Goal: Answer question/provide support: Share knowledge or assist other users

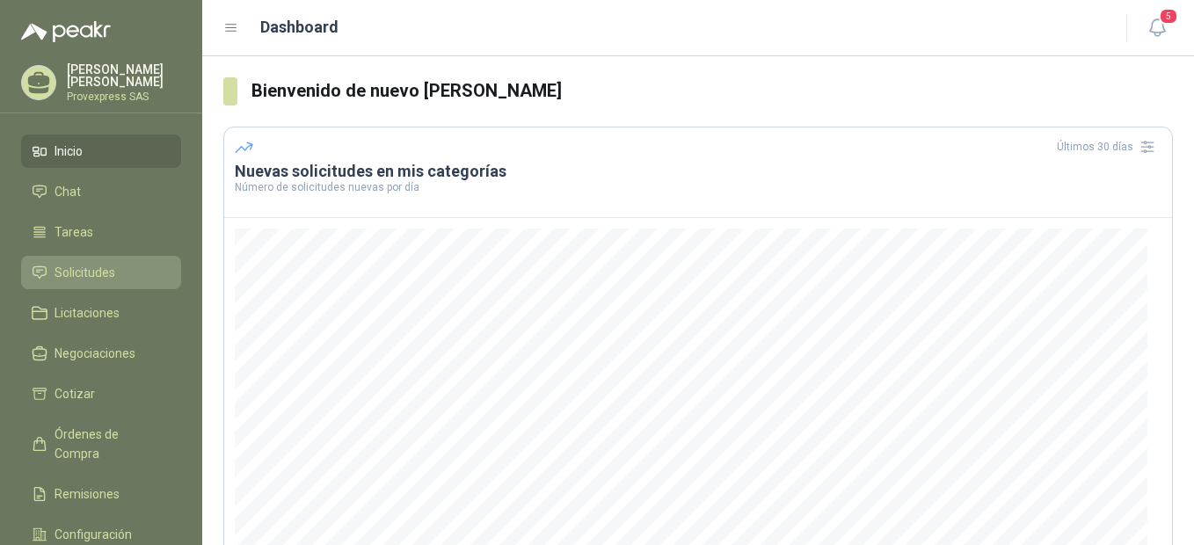
click at [89, 263] on span "Solicitudes" at bounding box center [84, 272] width 61 height 19
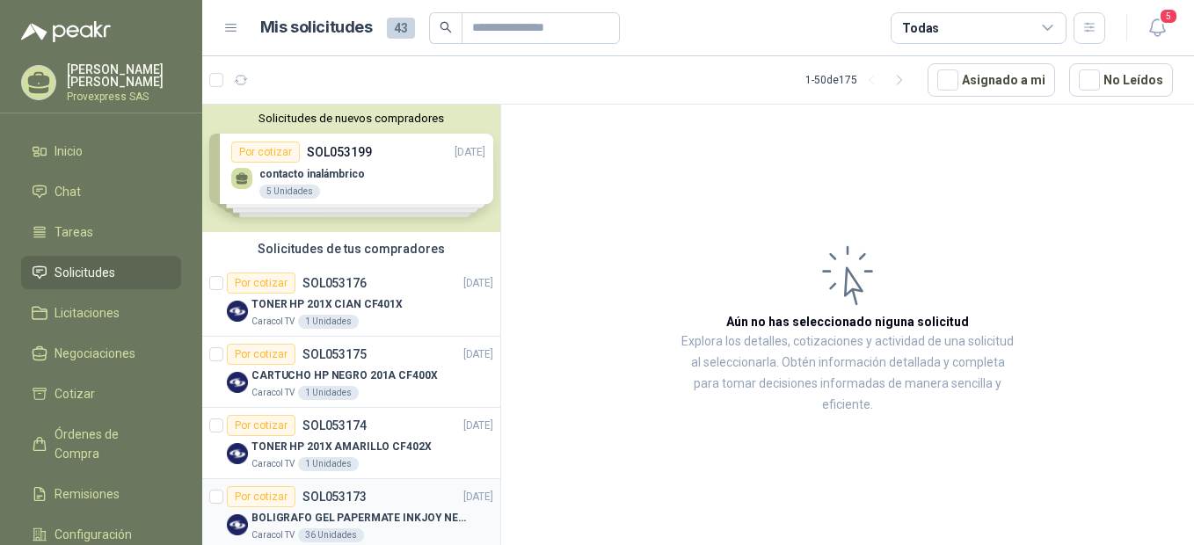
click at [255, 502] on div "Por cotizar" at bounding box center [261, 496] width 69 height 21
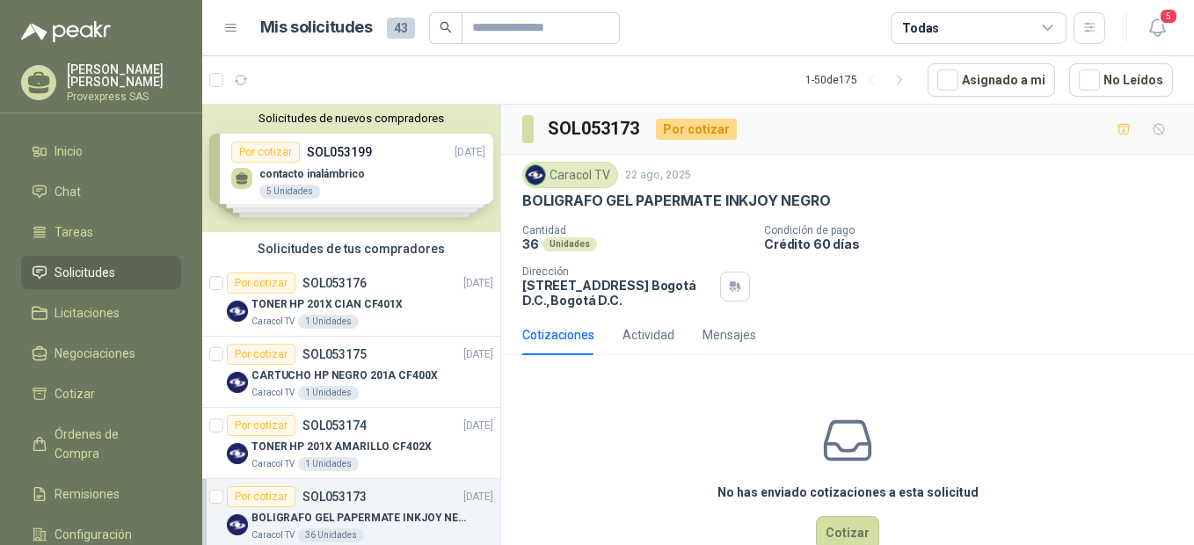
scroll to position [391, 0]
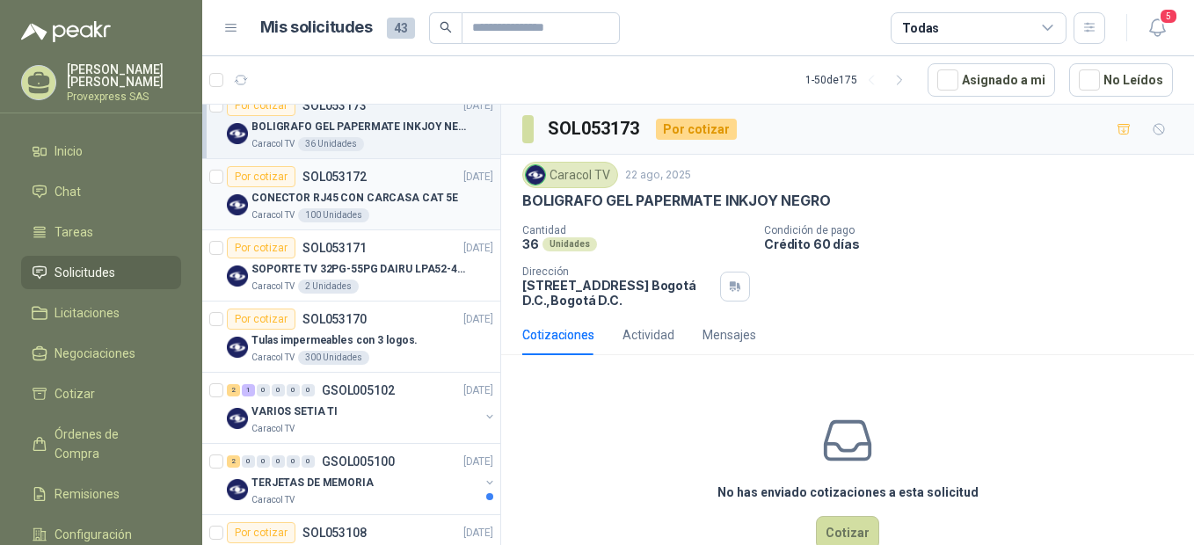
click at [261, 180] on div "Por cotizar" at bounding box center [261, 176] width 69 height 21
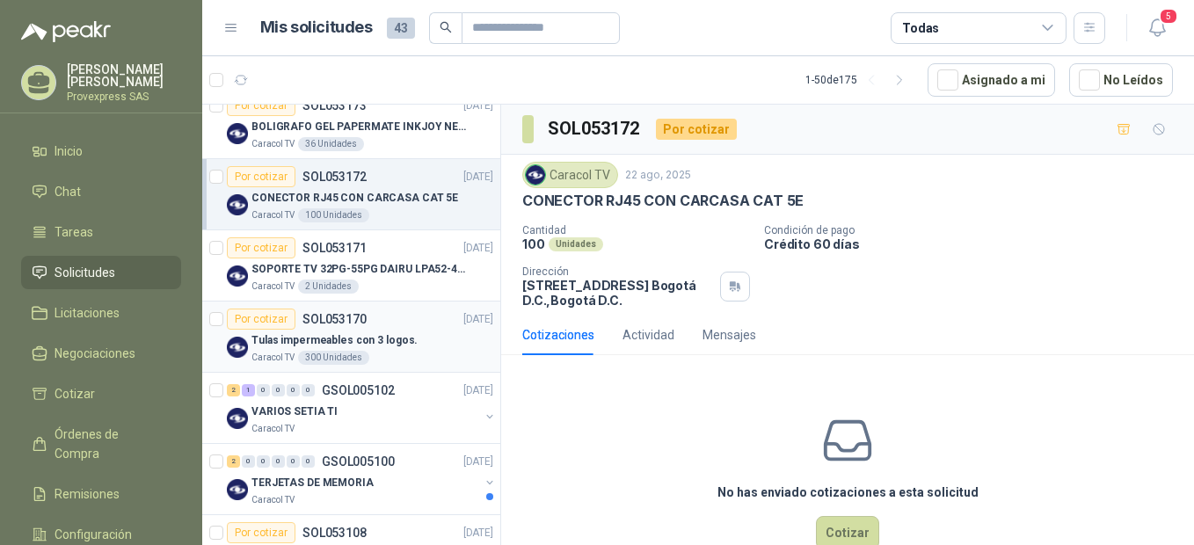
click at [246, 316] on div "Por cotizar" at bounding box center [261, 319] width 69 height 21
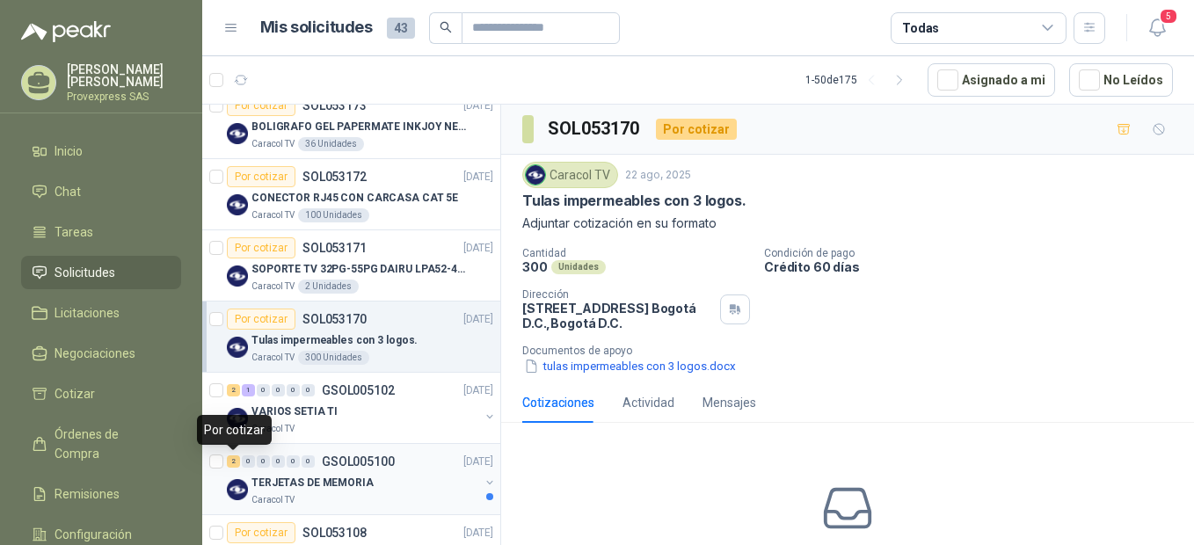
click at [235, 461] on div "2" at bounding box center [233, 461] width 13 height 12
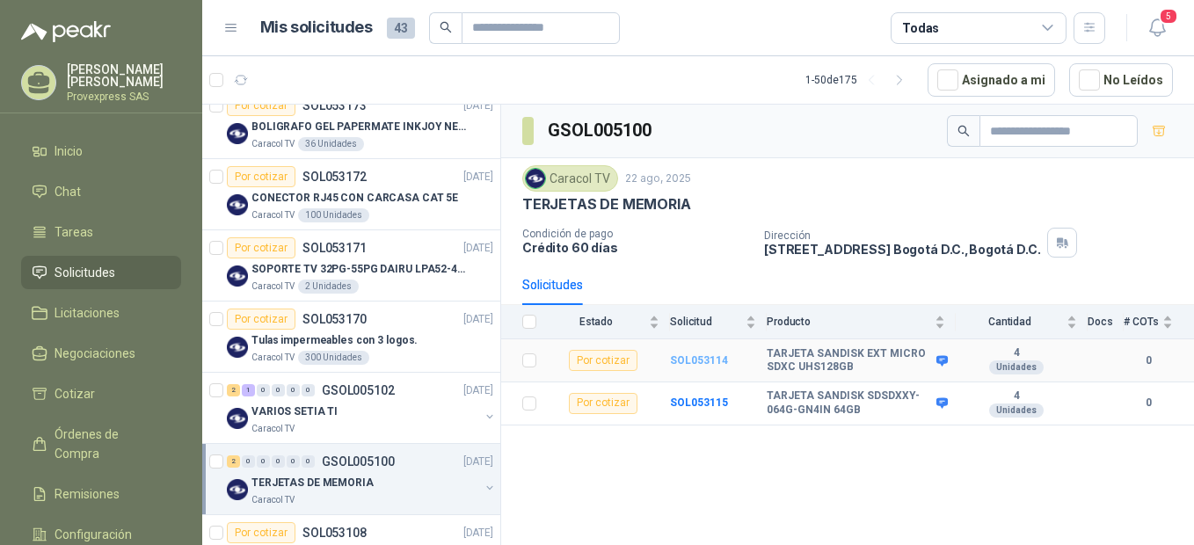
click at [692, 360] on b "SOL053114" at bounding box center [699, 360] width 58 height 12
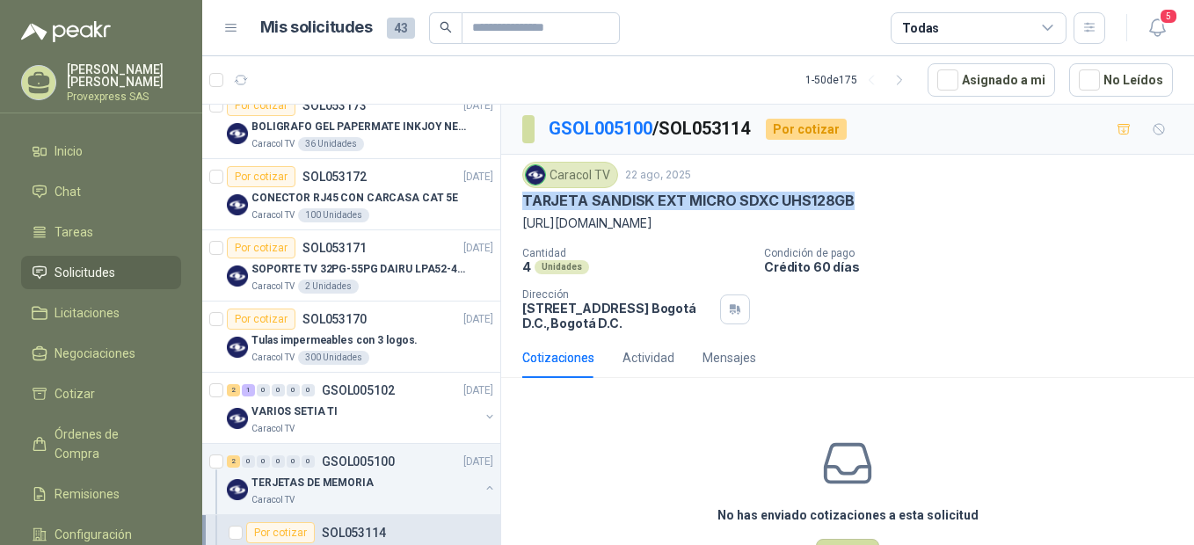
drag, startPoint x: 870, startPoint y: 193, endPoint x: 512, endPoint y: 197, distance: 358.7
click at [512, 197] on div "Caracol TV [DATE] TARJETA SANDISK EXT MICRO SDXC UHS128GB [URL][DOMAIN_NAME] Ca…" at bounding box center [847, 246] width 693 height 183
copy p "TARJETA SANDISK EXT MICRO SDXC UHS128GB"
click at [235, 464] on div "2" at bounding box center [233, 461] width 13 height 12
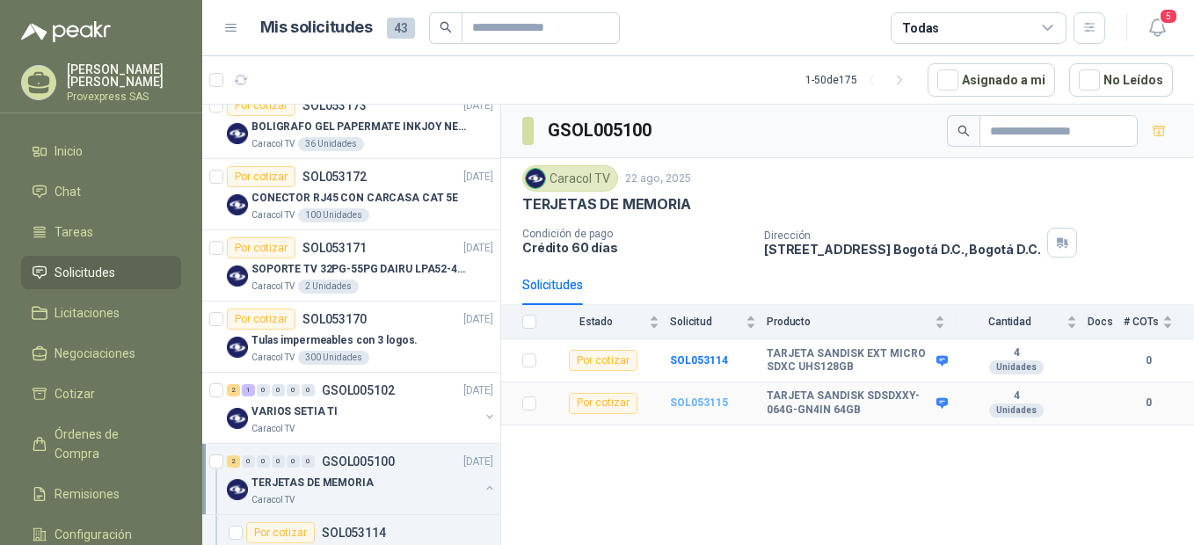
click at [694, 400] on b "SOL053115" at bounding box center [699, 402] width 58 height 12
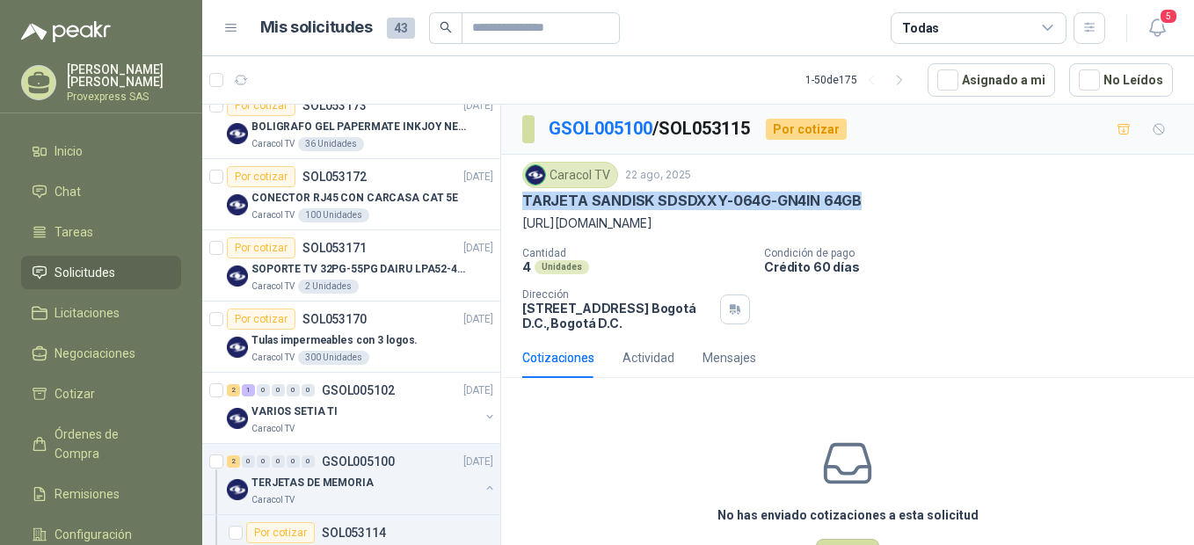
drag, startPoint x: 869, startPoint y: 198, endPoint x: 511, endPoint y: 200, distance: 358.6
click at [511, 200] on div "Caracol TV [DATE] TARJETA SANDISK SDSDXXY-064G-GN4IN 64GB [URL][DOMAIN_NAME] Ca…" at bounding box center [847, 246] width 693 height 183
copy p "TARJETA SANDISK SDSDXXY-064G-GN4IN 64GB"
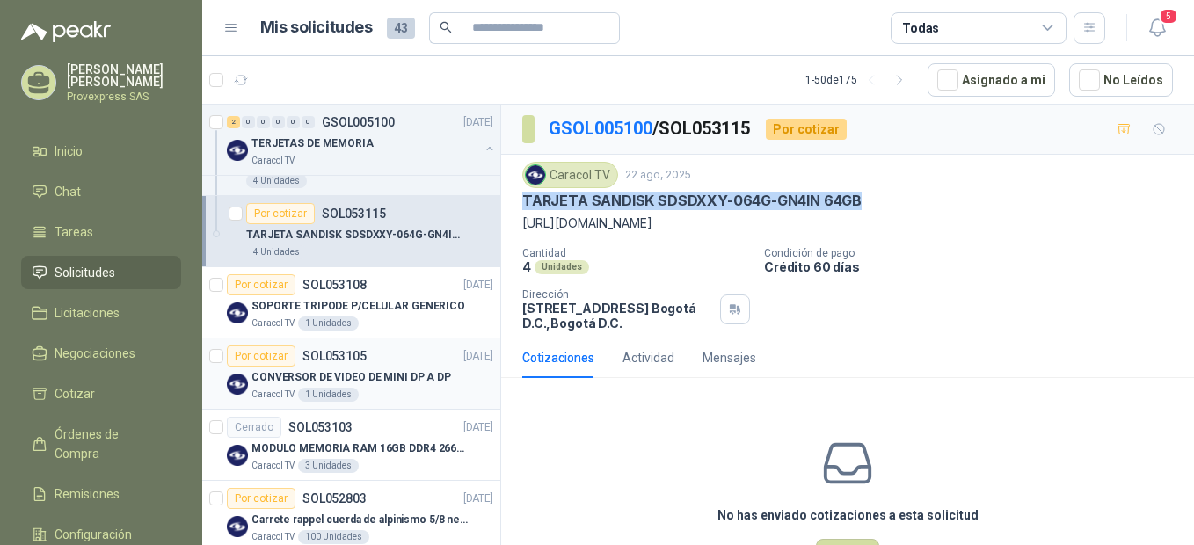
click at [254, 356] on div "Por cotizar" at bounding box center [261, 355] width 69 height 21
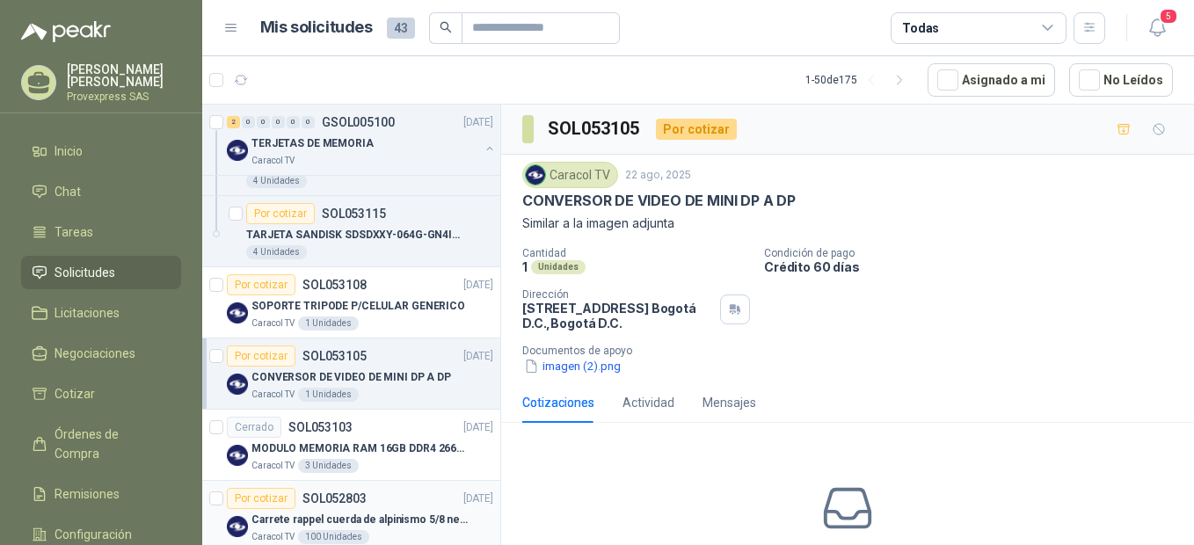
click at [244, 497] on div "Por cotizar" at bounding box center [261, 498] width 69 height 21
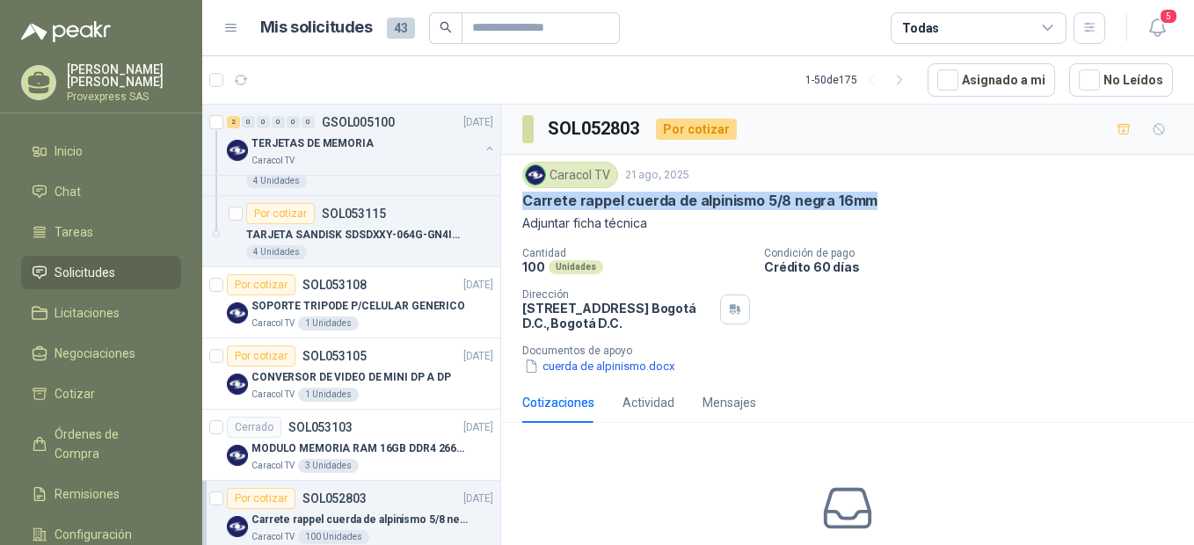
drag, startPoint x: 882, startPoint y: 200, endPoint x: 513, endPoint y: 200, distance: 368.3
click at [513, 200] on div "Caracol TV [DATE] Carrete rappel cuerda de alpinismo 5/8 negra 16mm Adjuntar fi…" at bounding box center [847, 269] width 693 height 228
copy p "Carrete rappel cuerda de alpinismo 5/8 negra 16mm"
click at [687, 240] on div "Caracol TV [DATE] Carrete rappel cuerda de alpinismo 5/8 negra 16mm Adjuntar fi…" at bounding box center [847, 269] width 650 height 214
click at [271, 213] on div "Por cotizar" at bounding box center [280, 213] width 69 height 21
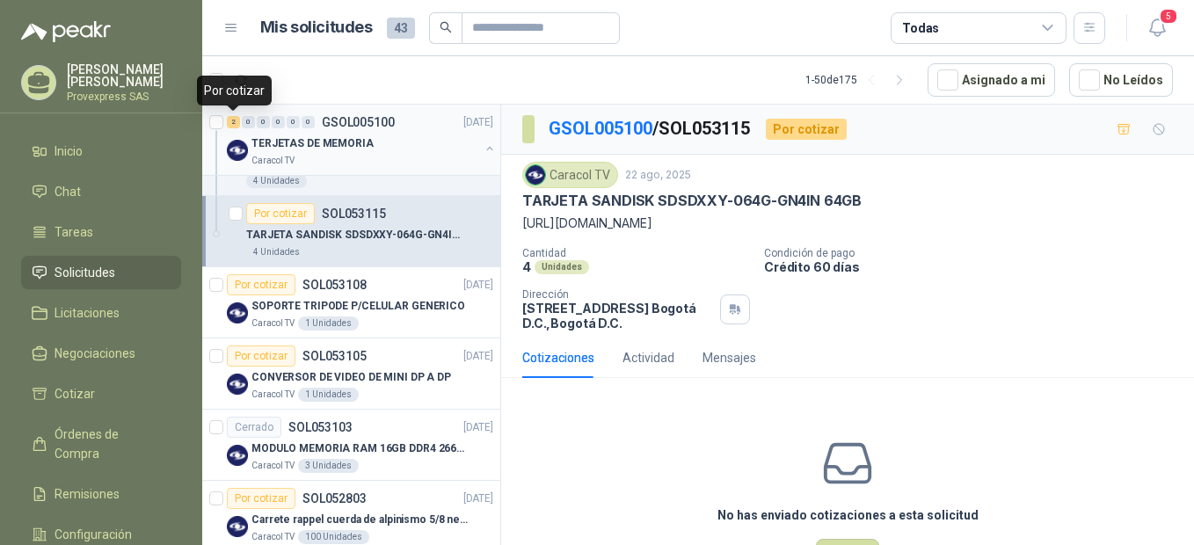
click at [236, 122] on div "2" at bounding box center [233, 122] width 13 height 12
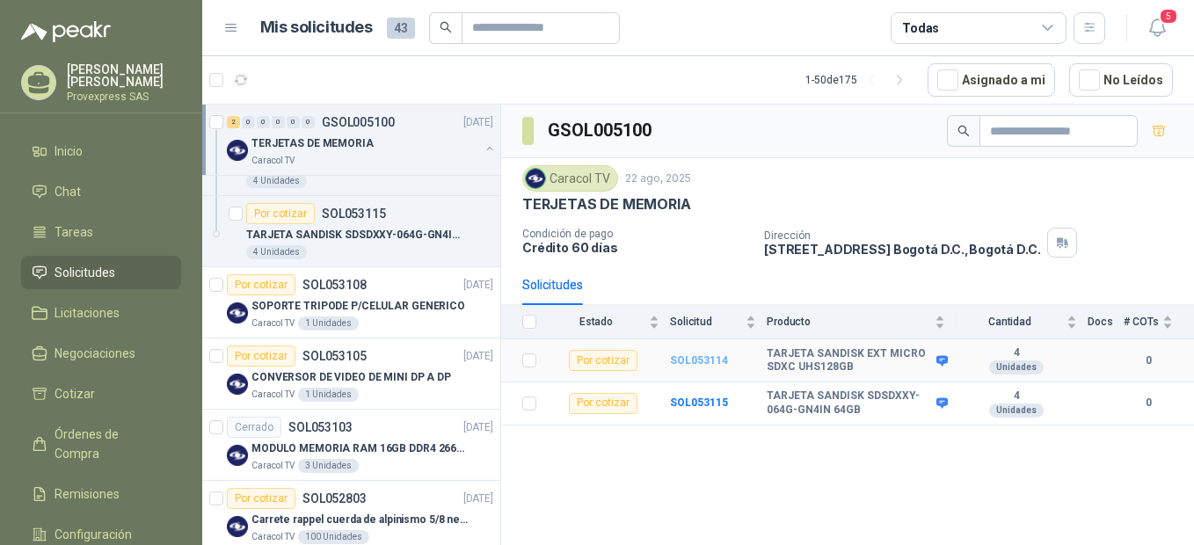
click at [694, 354] on b "SOL053114" at bounding box center [699, 360] width 58 height 12
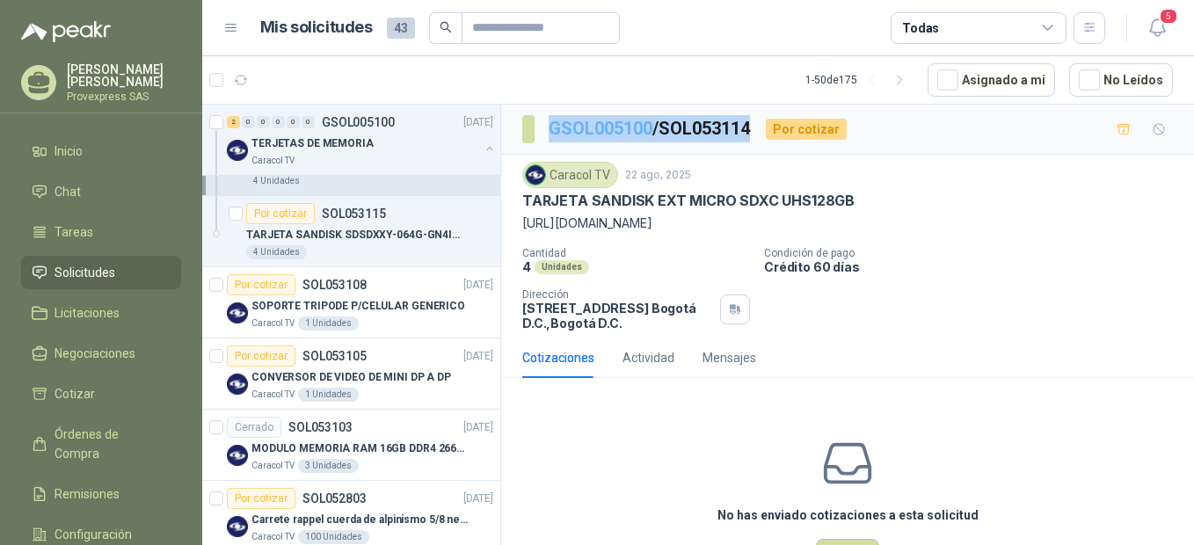
drag, startPoint x: 769, startPoint y: 127, endPoint x: 552, endPoint y: 134, distance: 217.3
click at [552, 134] on div "GSOL005100 / SOL053114 Por cotizar" at bounding box center [684, 129] width 324 height 28
copy p "GSOL005100 / SOL053114"
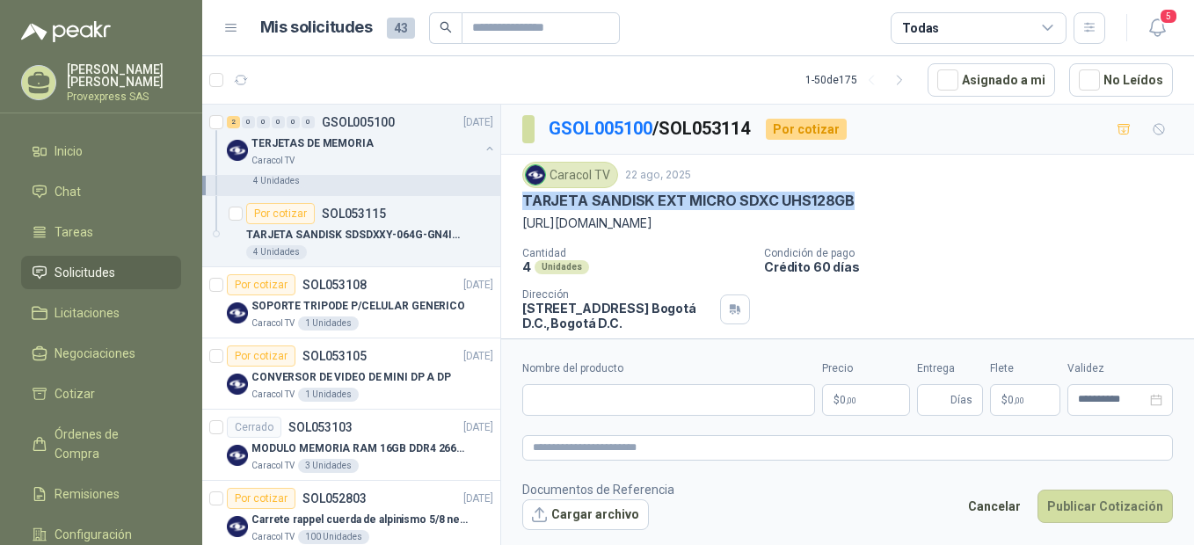
drag, startPoint x: 858, startPoint y: 194, endPoint x: 517, endPoint y: 209, distance: 341.4
click at [517, 209] on div "Caracol TV [DATE] TARJETA SANDISK EXT MICRO SDXC UHS128GB [URL][DOMAIN_NAME] Ca…" at bounding box center [847, 246] width 693 height 183
copy p "TARJETA SANDISK EXT MICRO SDXC UHS128GB"
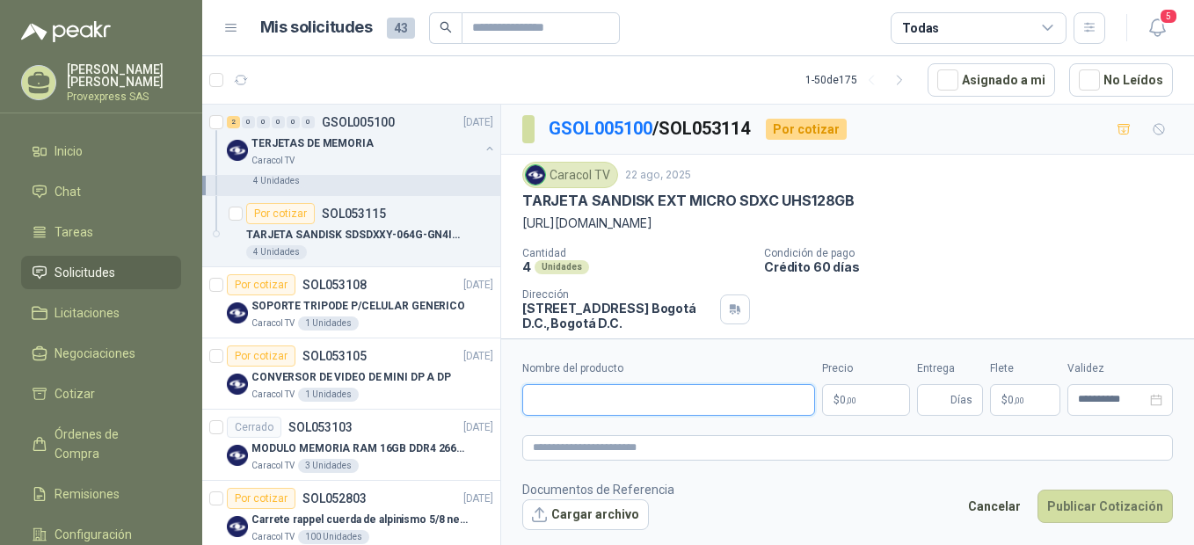
click at [571, 390] on input "Nombre del producto" at bounding box center [668, 400] width 293 height 32
paste input "**********"
type input "**********"
click at [571, 445] on textarea at bounding box center [847, 447] width 650 height 25
paste textarea "**********"
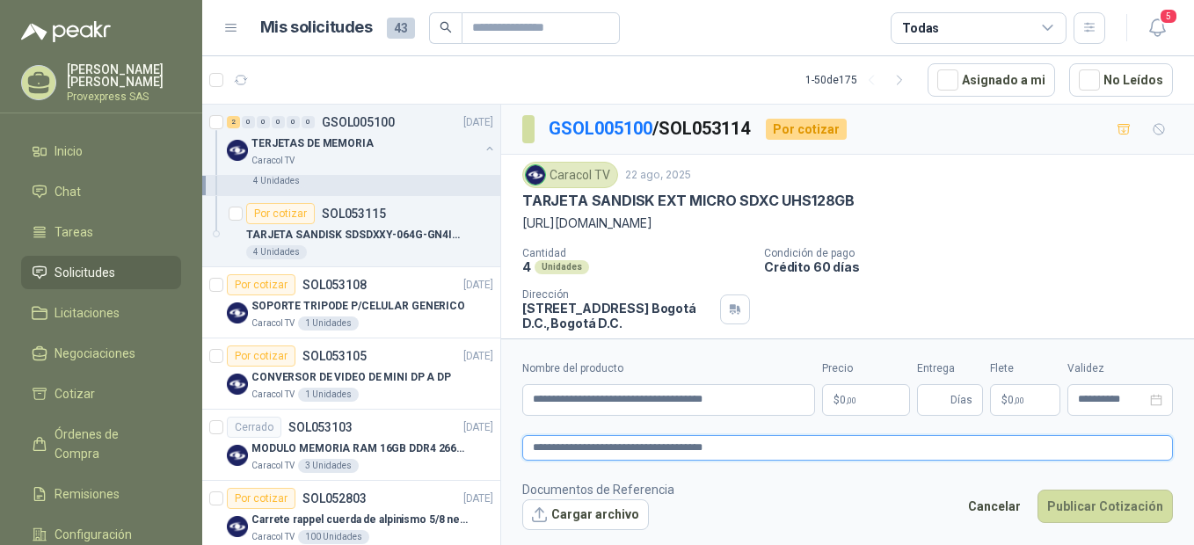
type textarea "**********"
click at [866, 400] on p "$ 0 ,00" at bounding box center [866, 400] width 88 height 32
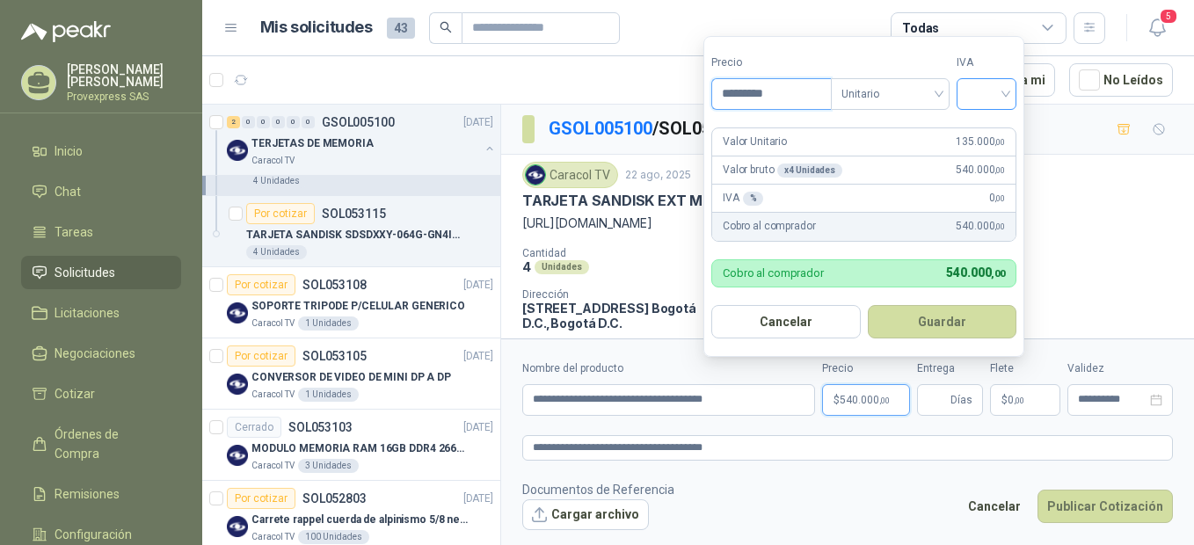
click at [1010, 98] on div at bounding box center [986, 94] width 60 height 32
type input "*********"
click at [994, 132] on div "19%" at bounding box center [990, 129] width 33 height 19
click at [936, 321] on button "Guardar" at bounding box center [944, 321] width 151 height 33
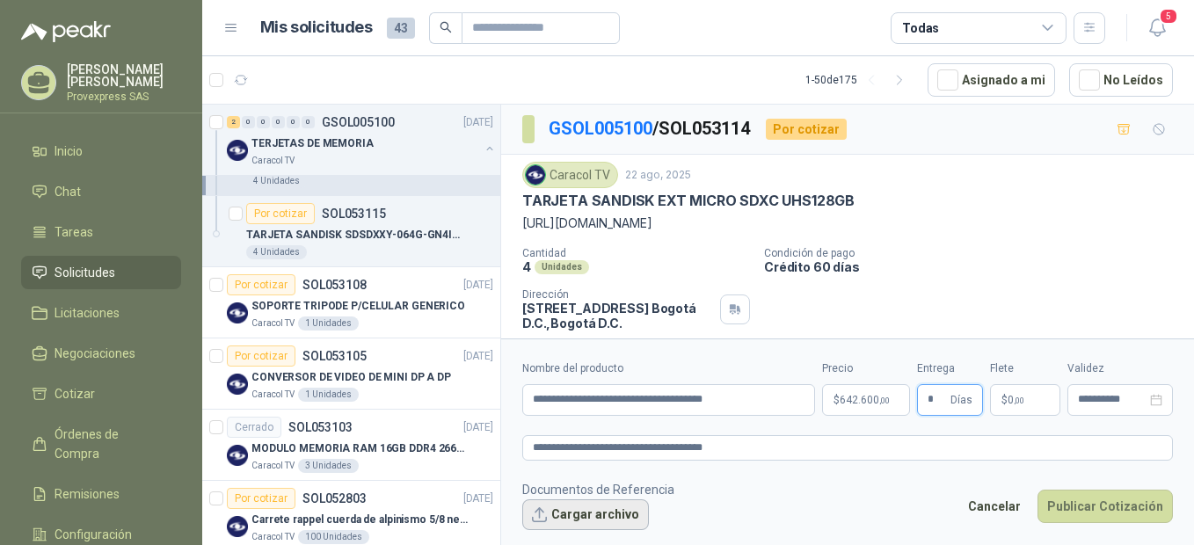
type input "*"
click at [545, 512] on button "Cargar archivo" at bounding box center [585, 515] width 127 height 32
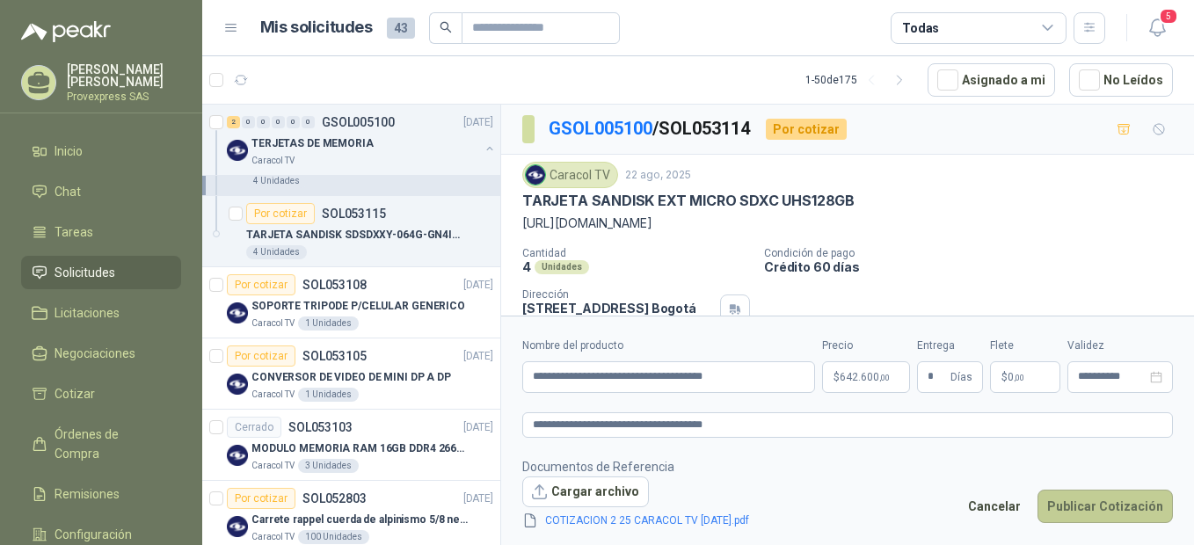
click at [1103, 510] on button "Publicar Cotización" at bounding box center [1104, 506] width 135 height 33
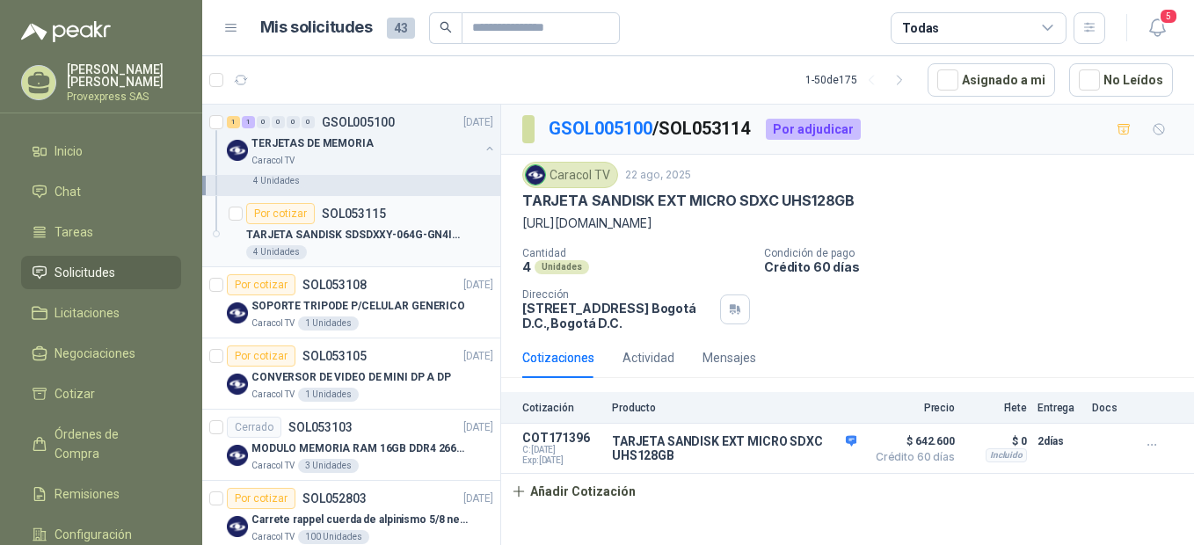
click at [277, 207] on div "Por cotizar" at bounding box center [280, 213] width 69 height 21
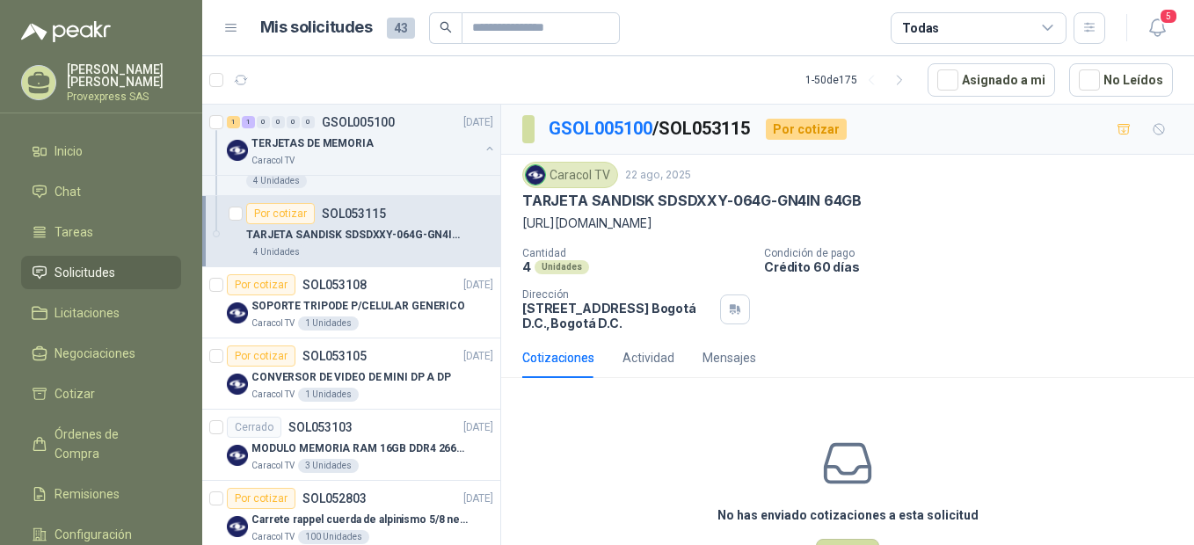
click at [949, 142] on div "GSOL005100 / SOL053115 Por cotizar" at bounding box center [847, 130] width 693 height 50
drag, startPoint x: 766, startPoint y: 125, endPoint x: 549, endPoint y: 126, distance: 216.2
click at [549, 126] on div "GSOL005100 / SOL053115 Por cotizar" at bounding box center [684, 129] width 324 height 28
copy p "GSOL005100 / SOL053115"
drag, startPoint x: 860, startPoint y: 196, endPoint x: 523, endPoint y: 204, distance: 336.8
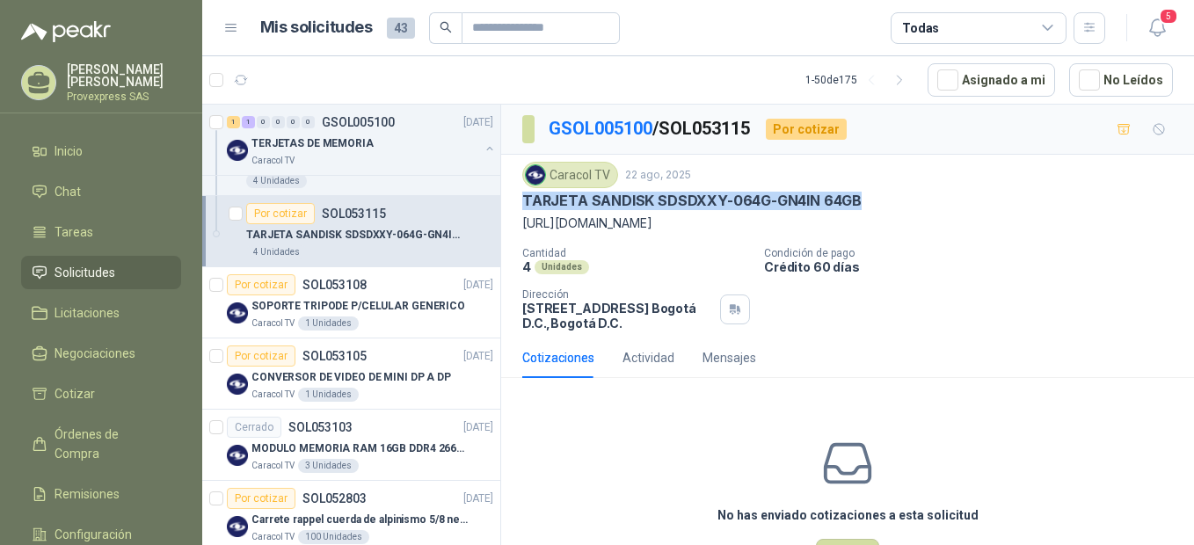
click at [523, 204] on div "TARJETA SANDISK SDSDXXY-064G-GN4IN 64GB" at bounding box center [847, 201] width 650 height 18
copy p "TARJETA SANDISK SDSDXXY-064G-GN4IN 64GB"
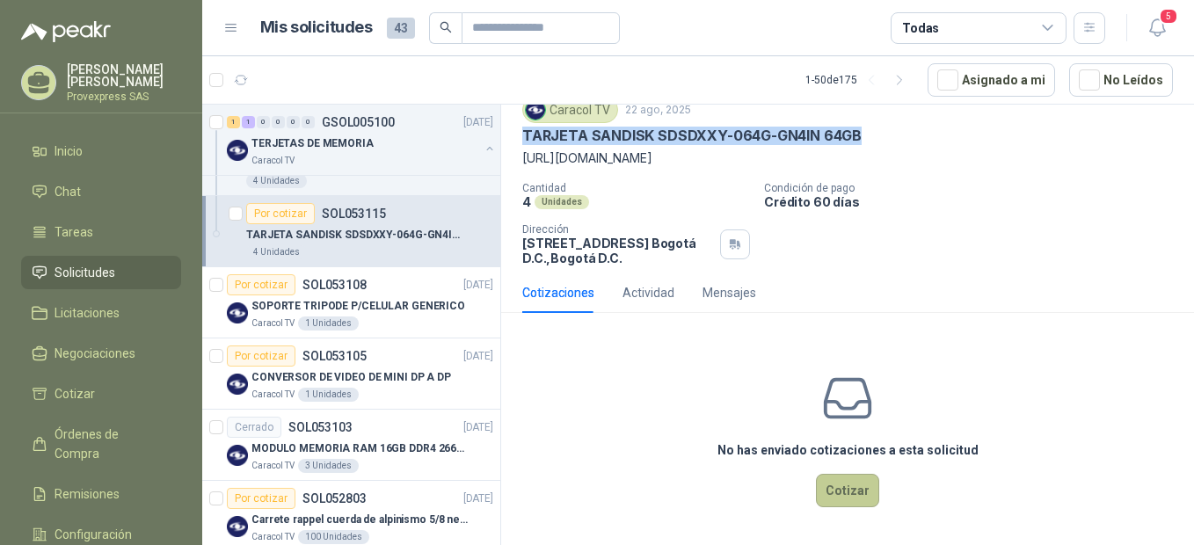
click at [832, 492] on button "Cotizar" at bounding box center [847, 490] width 63 height 33
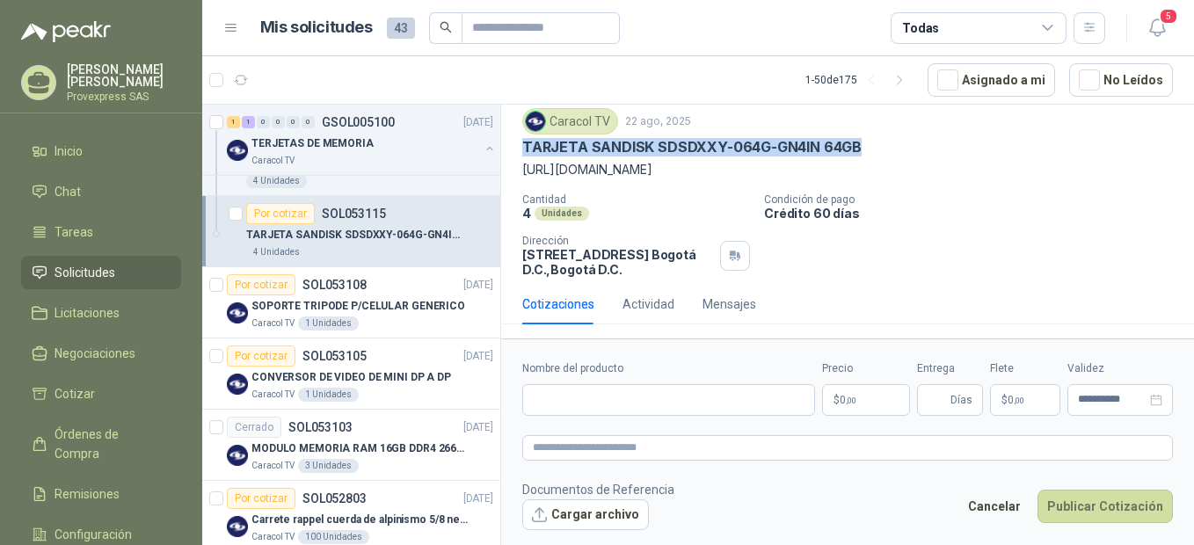
scroll to position [73, 0]
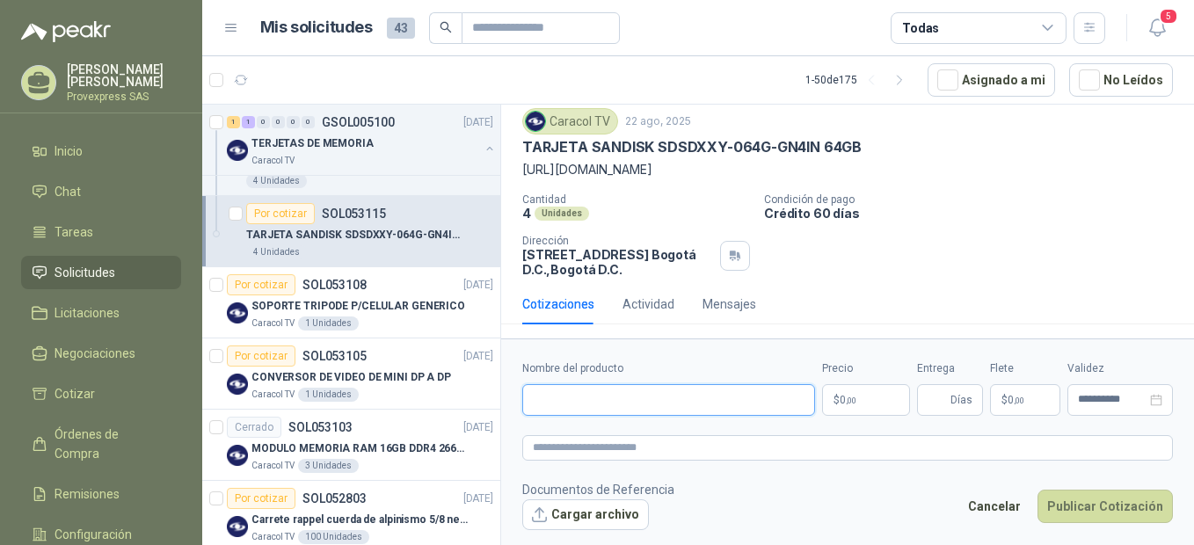
click at [549, 397] on input "Nombre del producto" at bounding box center [668, 400] width 293 height 32
paste input "**********"
type input "**********"
drag, startPoint x: 772, startPoint y: 403, endPoint x: 520, endPoint y: 421, distance: 252.1
click at [520, 421] on form "**********" at bounding box center [847, 444] width 693 height 213
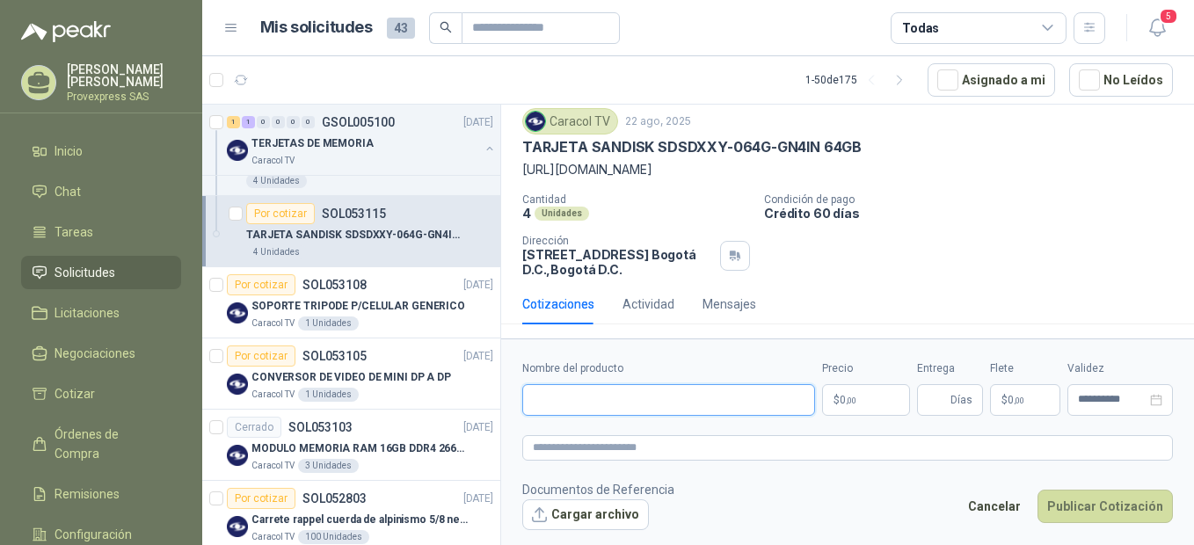
click at [599, 410] on input "Nombre del producto" at bounding box center [668, 400] width 293 height 32
click at [541, 390] on input "Nombre del producto" at bounding box center [668, 400] width 293 height 32
paste input "**********"
type input "**********"
click at [562, 454] on textarea at bounding box center [847, 447] width 650 height 25
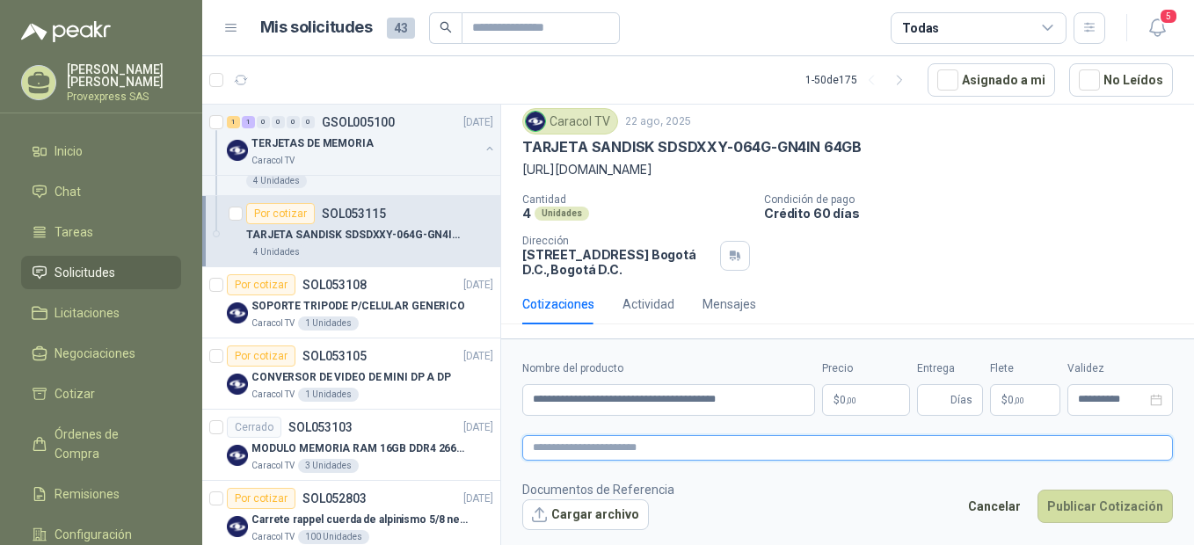
paste textarea "**********"
type textarea "**********"
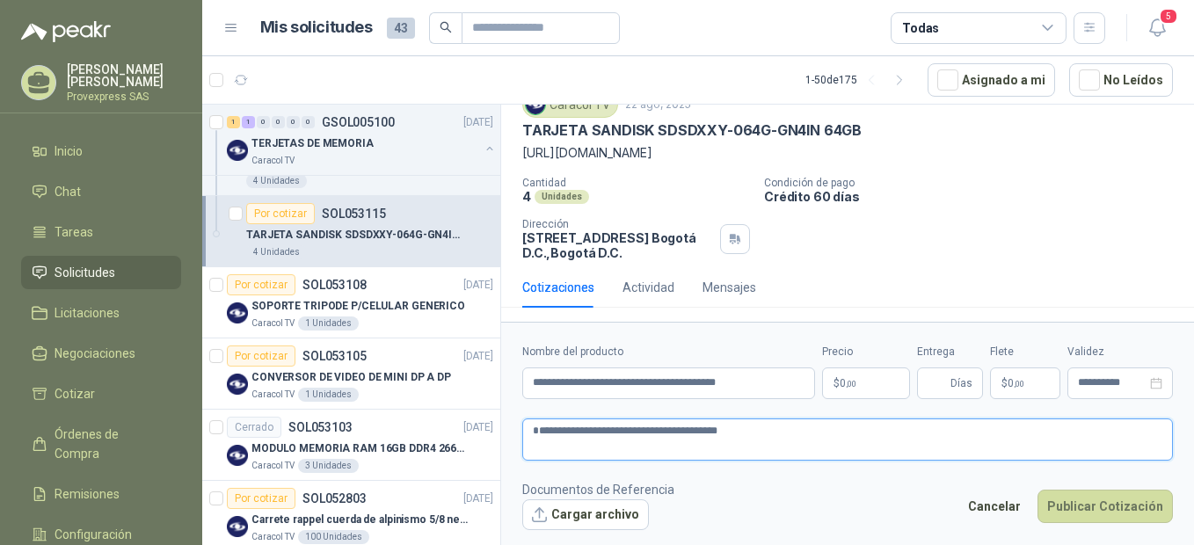
type textarea "**********"
click at [864, 377] on p "$ 0 ,00" at bounding box center [866, 383] width 88 height 32
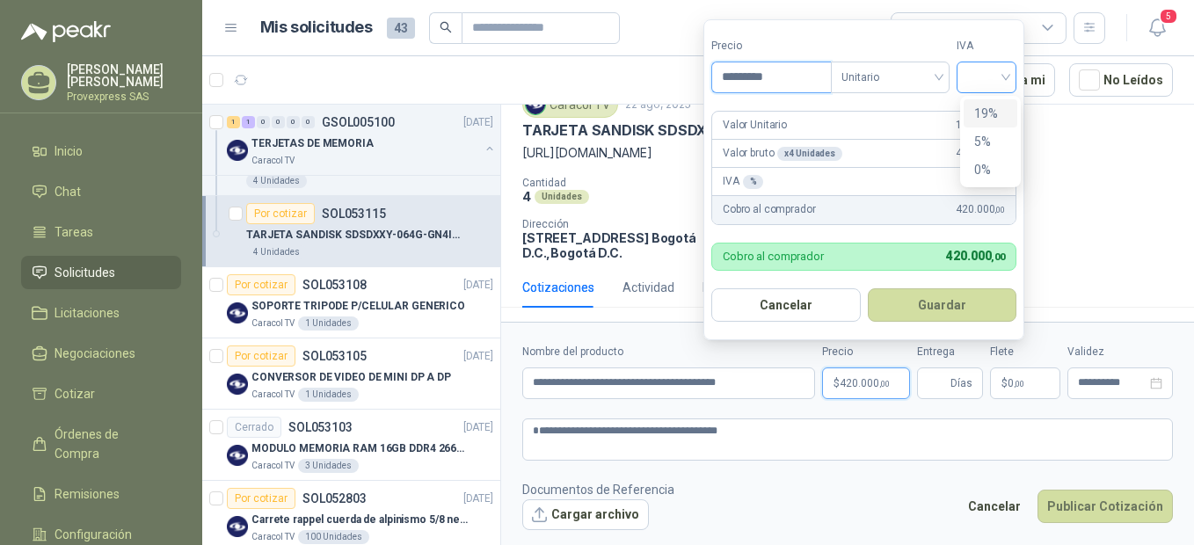
click at [1016, 75] on div at bounding box center [986, 78] width 60 height 32
type input "*********"
click at [991, 111] on div "19%" at bounding box center [990, 113] width 33 height 19
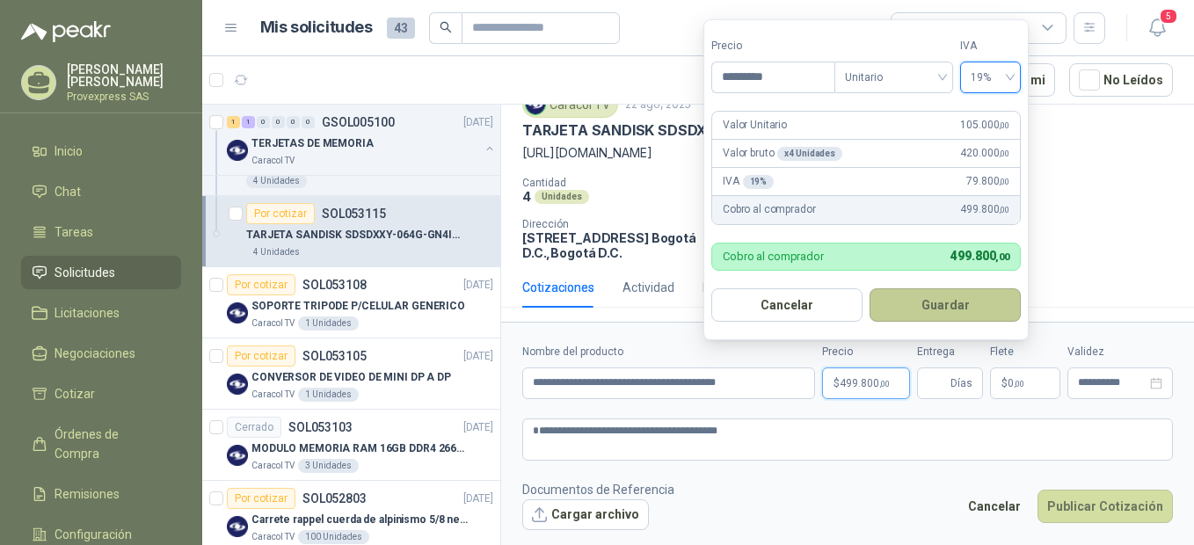
click at [952, 312] on button "Guardar" at bounding box center [944, 304] width 151 height 33
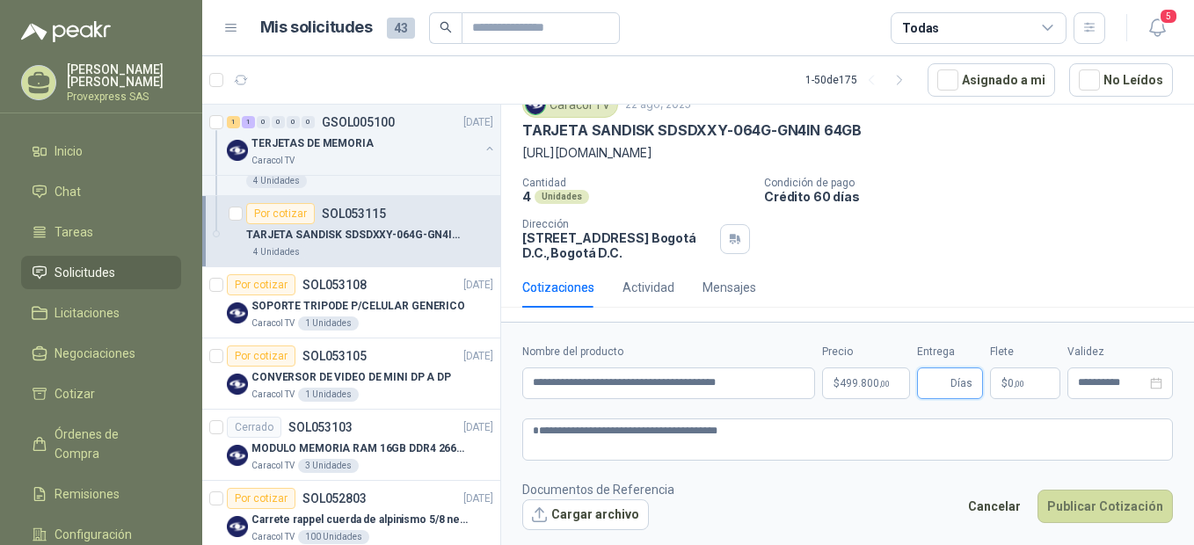
click at [941, 387] on input "Entrega" at bounding box center [936, 383] width 19 height 30
type input "*"
click at [561, 508] on button "Cargar archivo" at bounding box center [585, 515] width 127 height 32
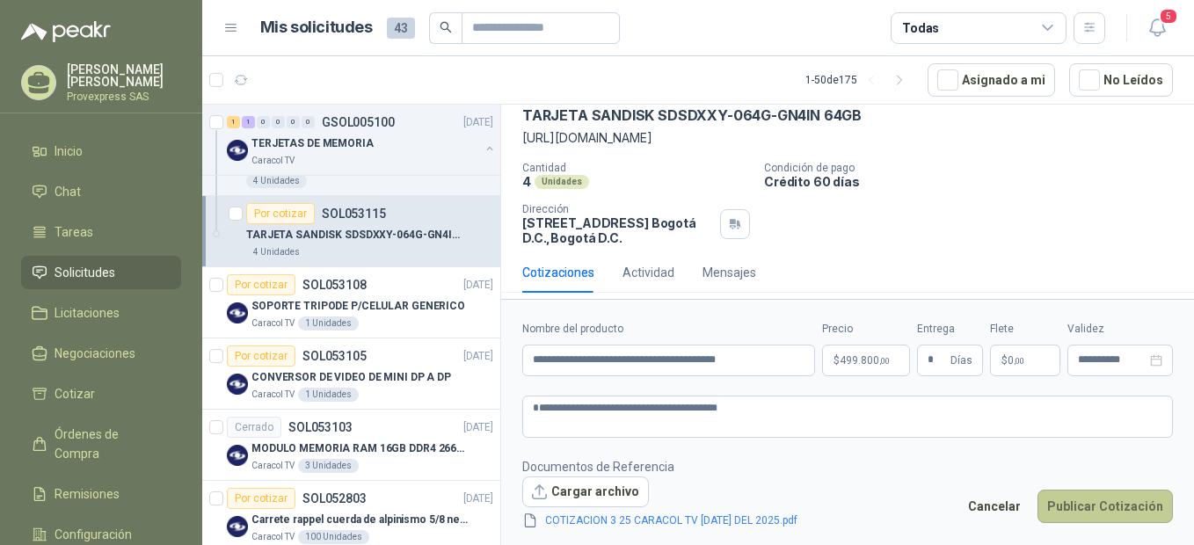
click at [1113, 505] on button "Publicar Cotización" at bounding box center [1104, 506] width 135 height 33
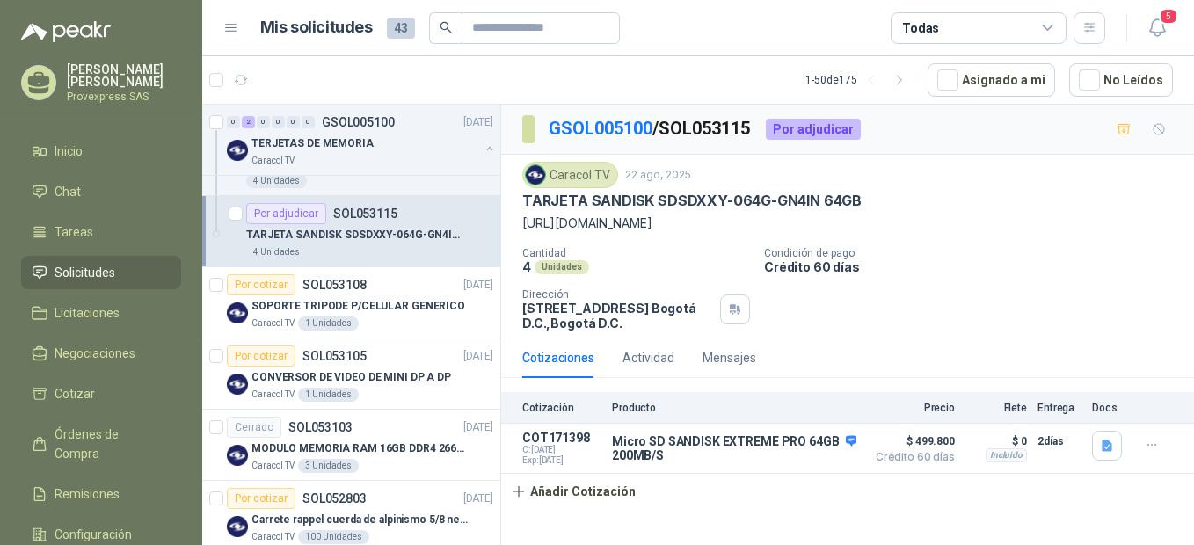
scroll to position [0, 0]
click at [243, 425] on div "Cerrado" at bounding box center [254, 427] width 54 height 21
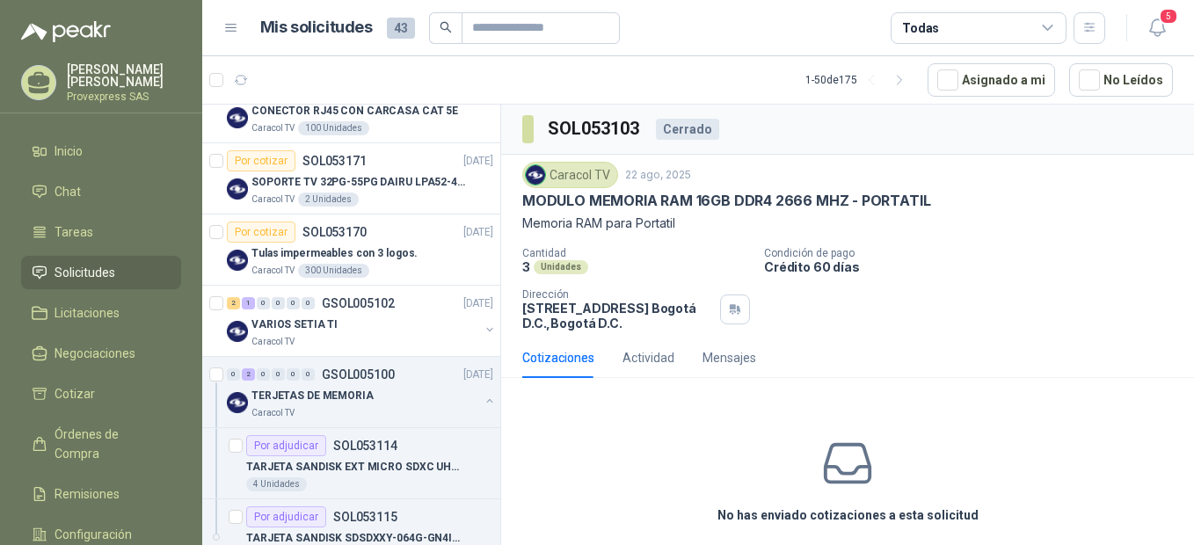
scroll to position [391, 0]
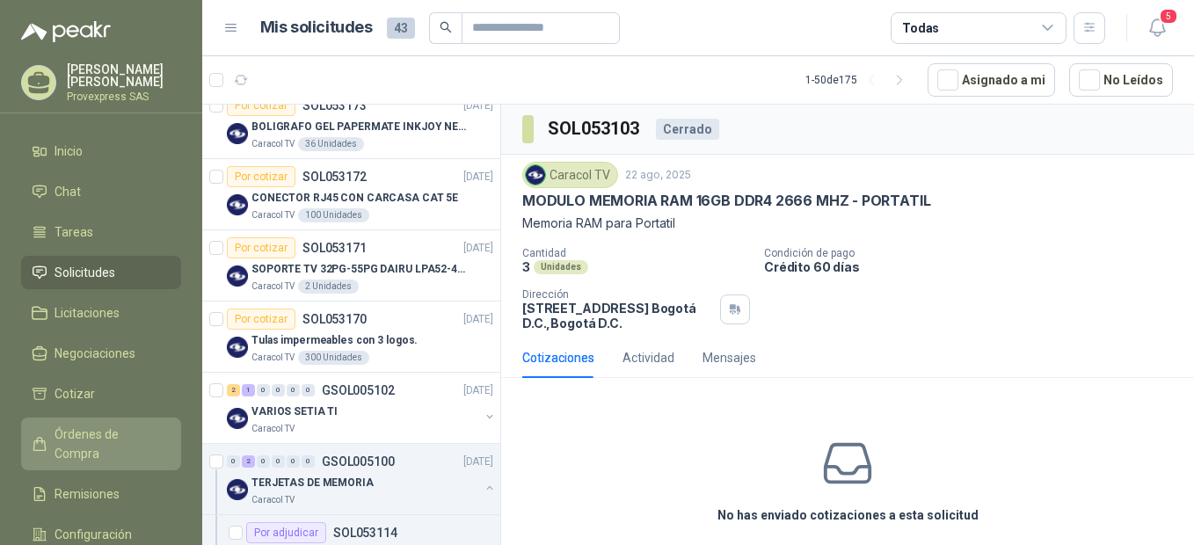
click at [87, 429] on span "Órdenes de Compra" at bounding box center [109, 444] width 110 height 39
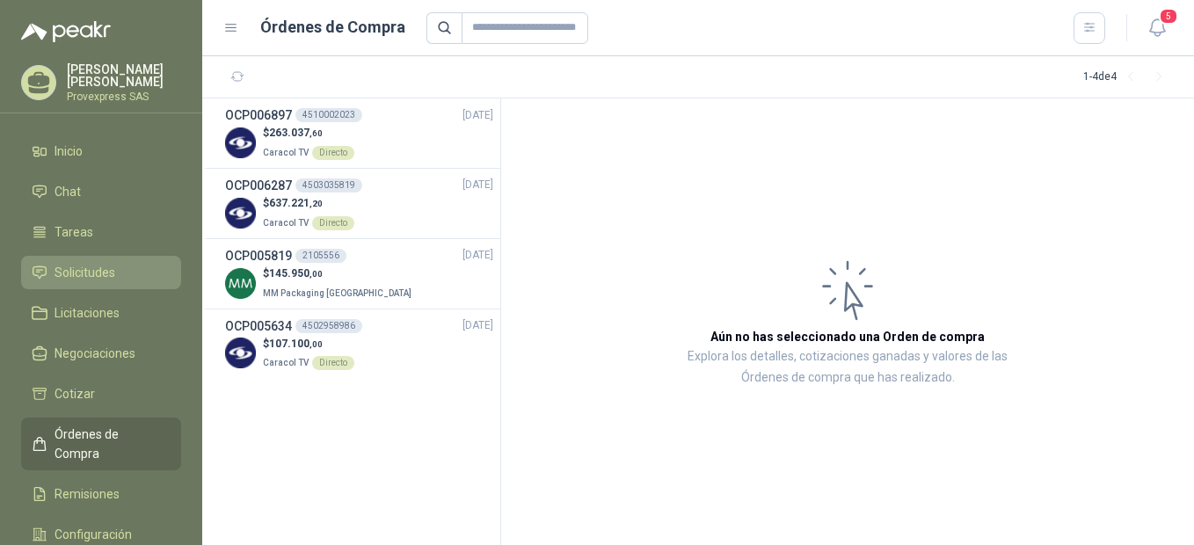
click at [79, 267] on span "Solicitudes" at bounding box center [84, 272] width 61 height 19
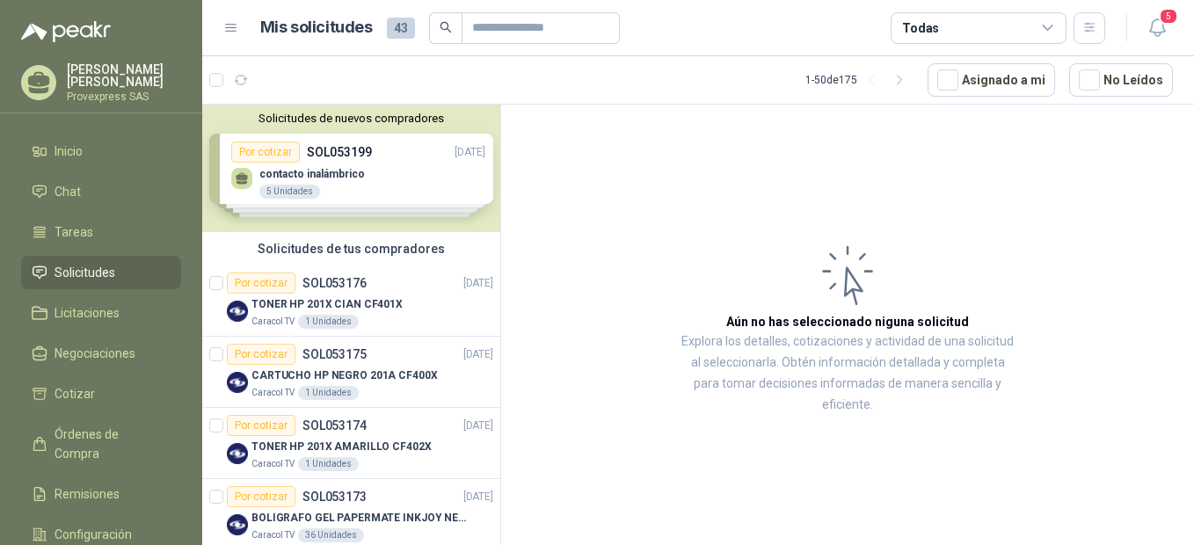
scroll to position [391, 0]
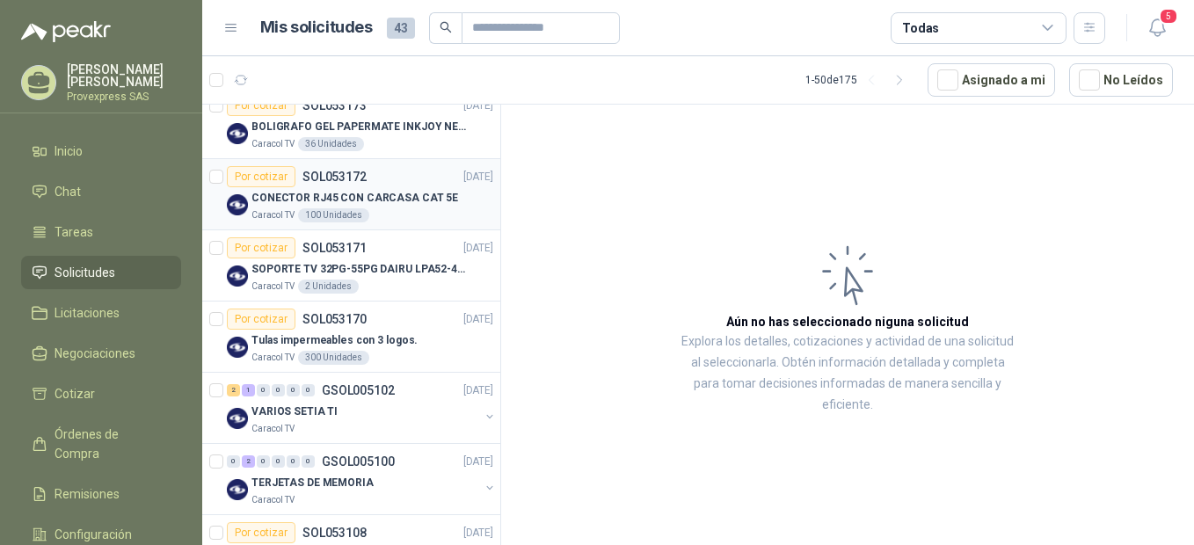
click at [259, 178] on div "Por cotizar" at bounding box center [261, 176] width 69 height 21
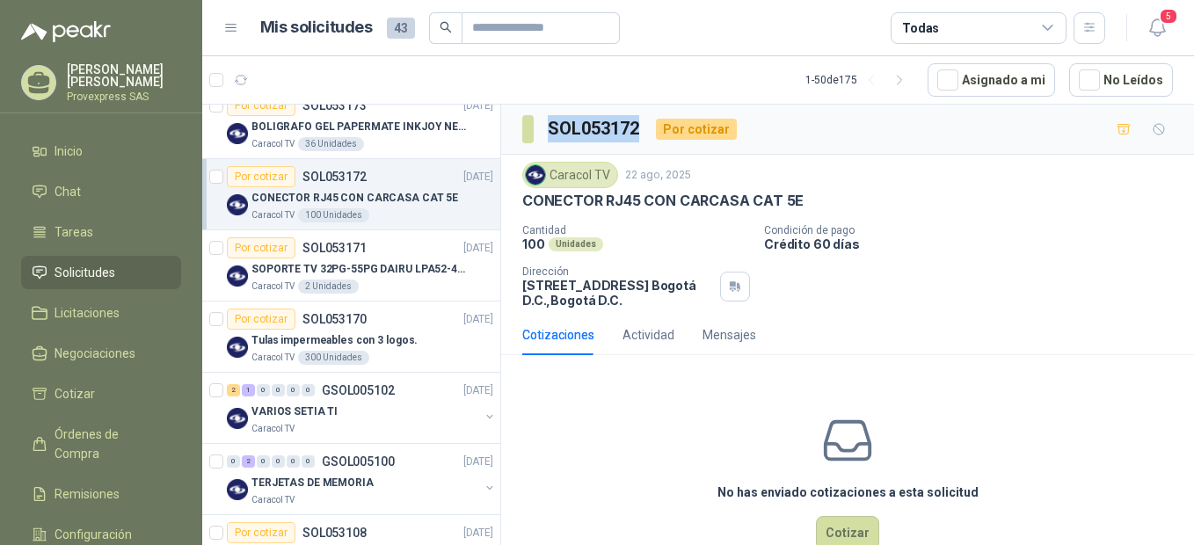
drag, startPoint x: 643, startPoint y: 120, endPoint x: 547, endPoint y: 123, distance: 95.9
click at [548, 123] on h3 "SOL053172" at bounding box center [595, 128] width 94 height 27
copy h3 "SOL053172"
click at [841, 536] on button "Cotizar" at bounding box center [847, 532] width 63 height 33
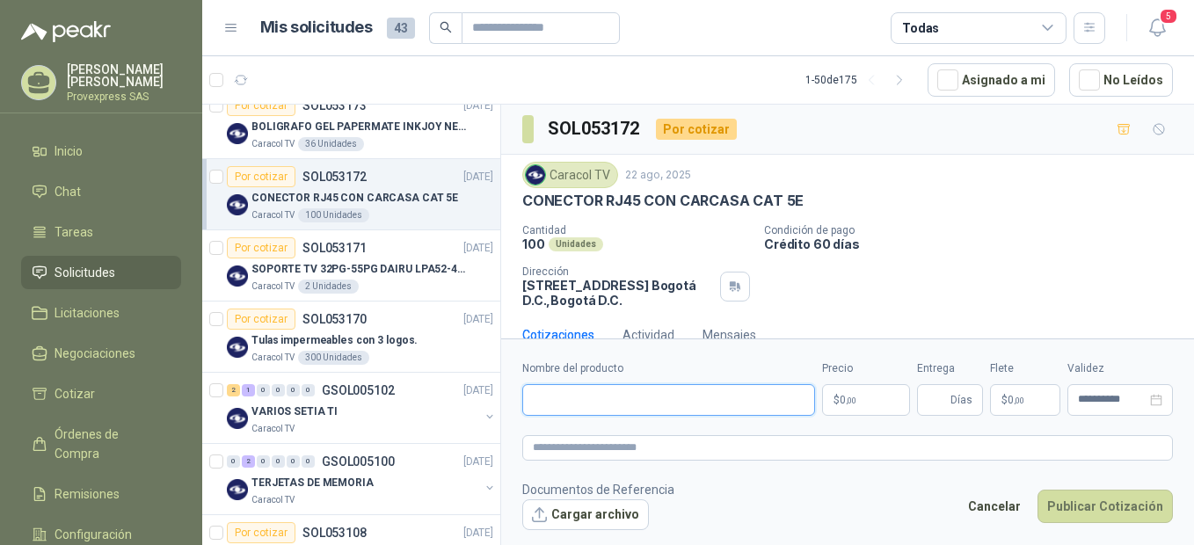
click at [559, 402] on input "Nombre del producto" at bounding box center [668, 400] width 293 height 32
paste input "**********"
type input "**********"
click at [578, 446] on textarea at bounding box center [847, 447] width 650 height 25
paste textarea "**********"
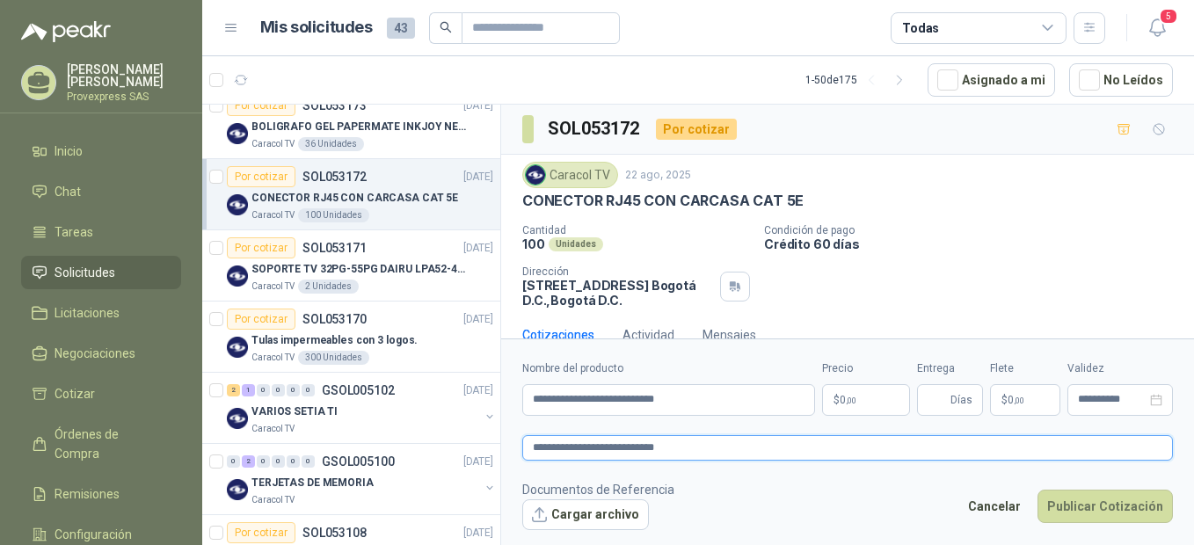
type textarea "**********"
click at [847, 396] on span ",00" at bounding box center [851, 401] width 11 height 10
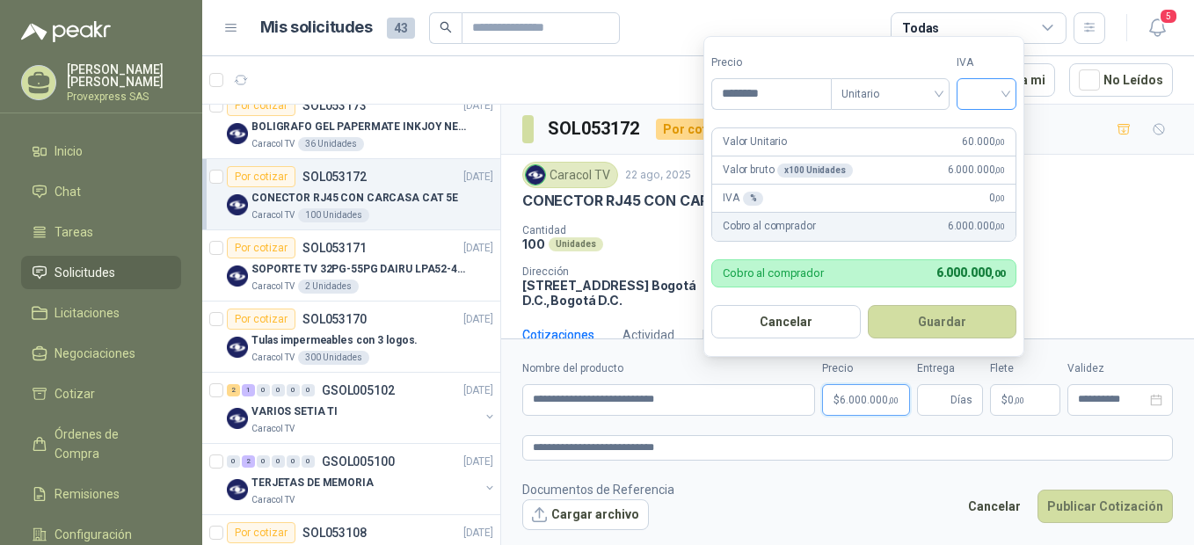
click at [1014, 91] on div at bounding box center [986, 94] width 60 height 32
type input "********"
click at [993, 127] on div "19%" at bounding box center [990, 129] width 33 height 19
click at [952, 316] on button "Guardar" at bounding box center [944, 321] width 151 height 33
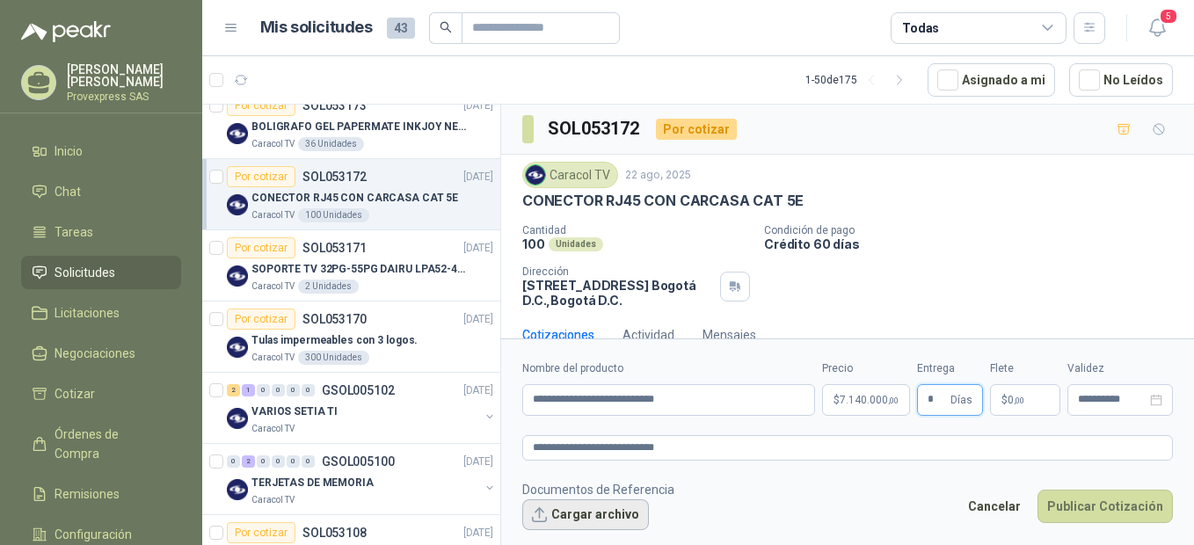
type input "*"
click at [553, 513] on button "Cargar archivo" at bounding box center [585, 515] width 127 height 32
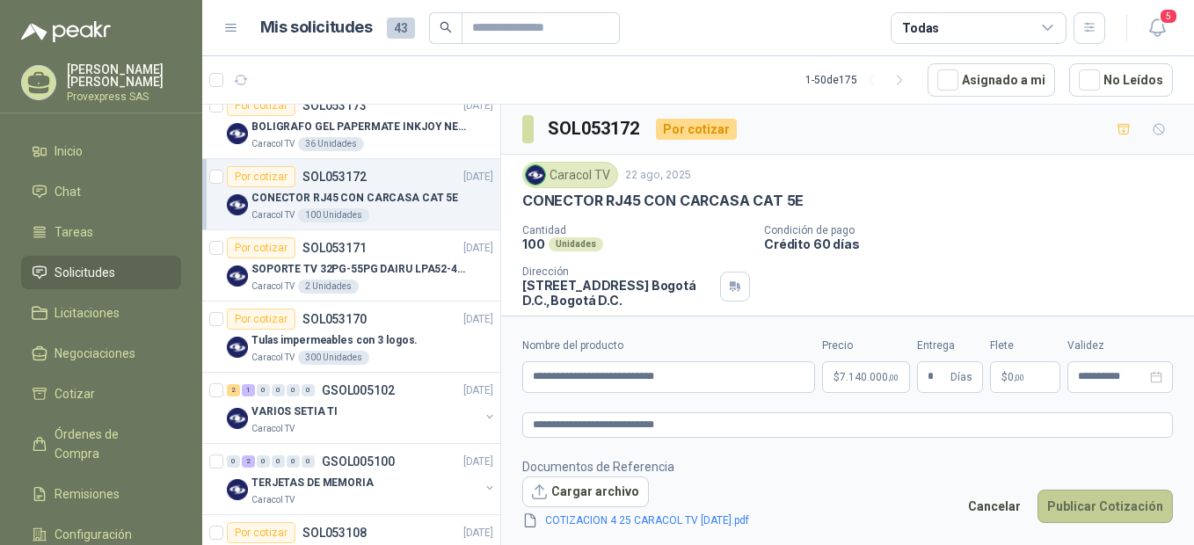
click at [1109, 512] on button "Publicar Cotización" at bounding box center [1104, 506] width 135 height 33
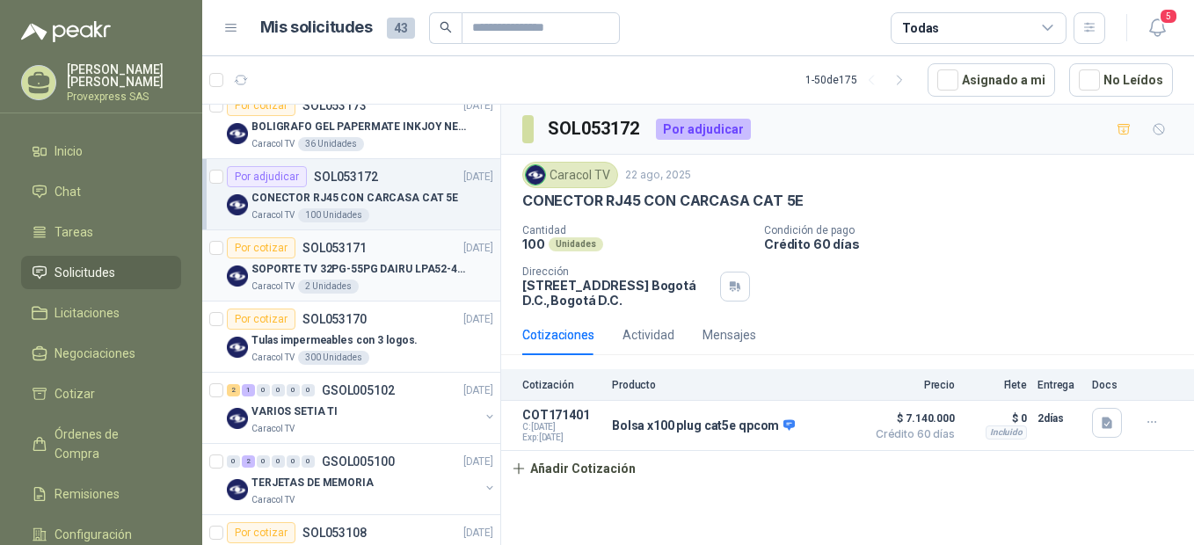
click at [268, 248] on div "Por cotizar" at bounding box center [261, 247] width 69 height 21
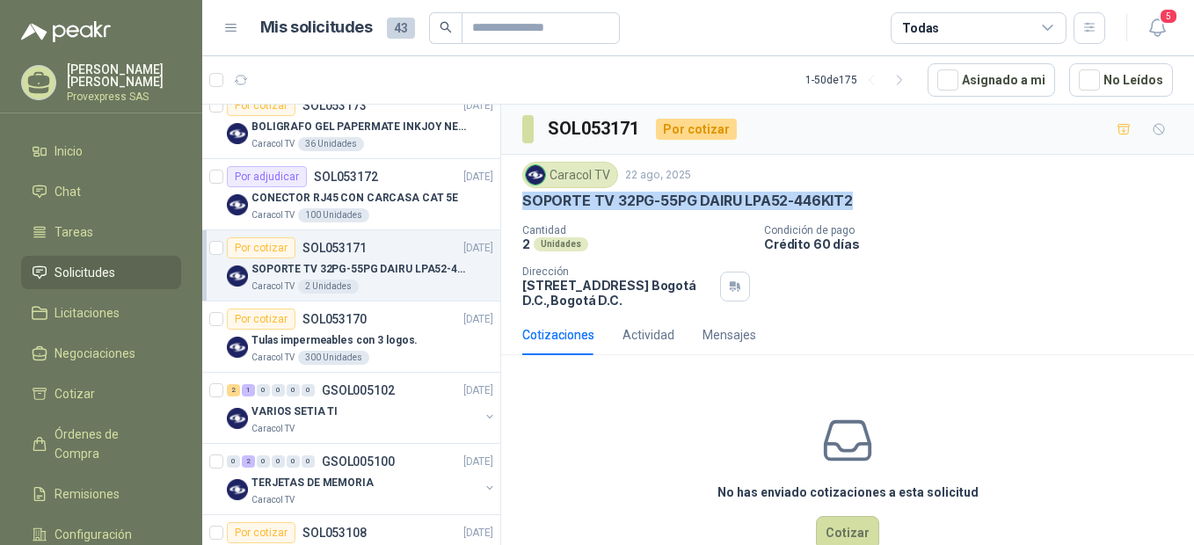
drag, startPoint x: 863, startPoint y: 193, endPoint x: 512, endPoint y: 206, distance: 351.9
click at [512, 206] on div "Caracol TV [DATE] SOPORTE TV 32PG-55PG DAIRU LPA52-446KIT2 Cantidad 2 Unidades …" at bounding box center [847, 235] width 693 height 160
copy p "SOPORTE TV 32PG-55PG DAIRU LPA52-446KIT2"
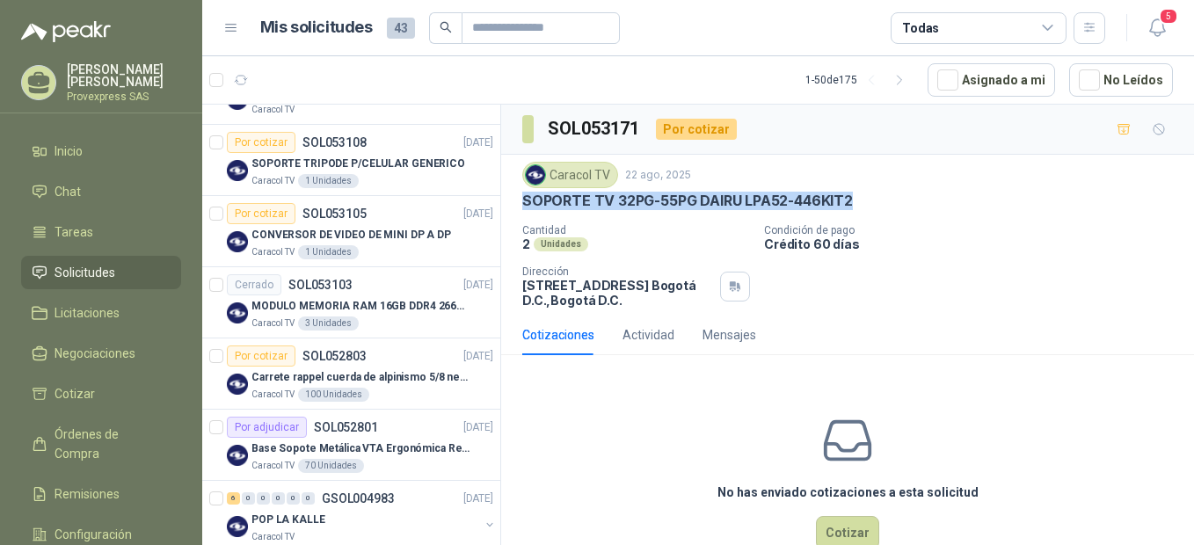
scroll to position [1173, 0]
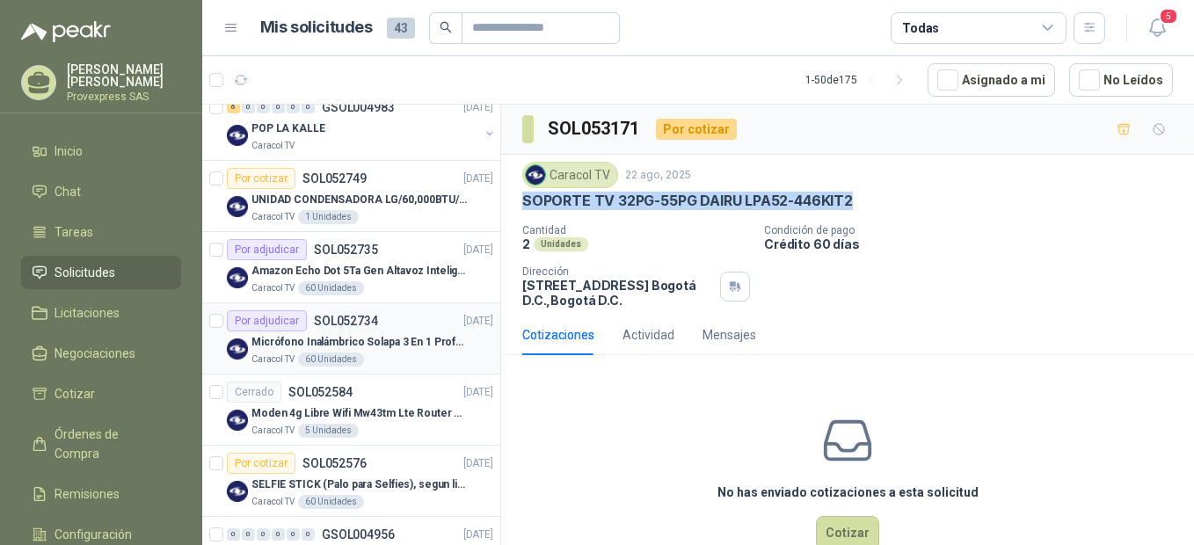
click at [252, 319] on div "Por adjudicar" at bounding box center [267, 320] width 80 height 21
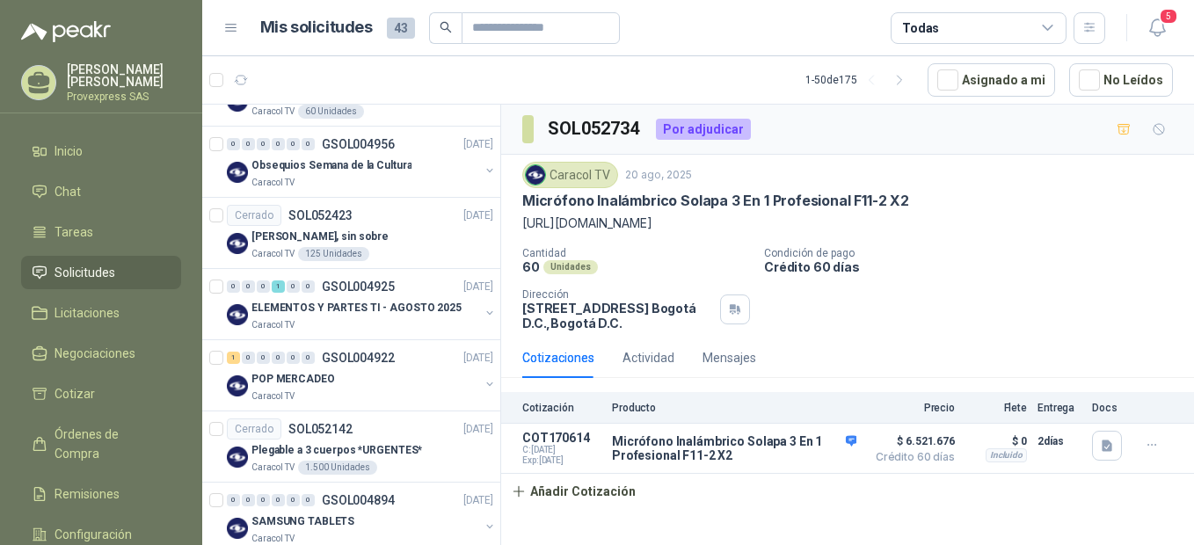
scroll to position [1954, 0]
